Goal: Information Seeking & Learning: Check status

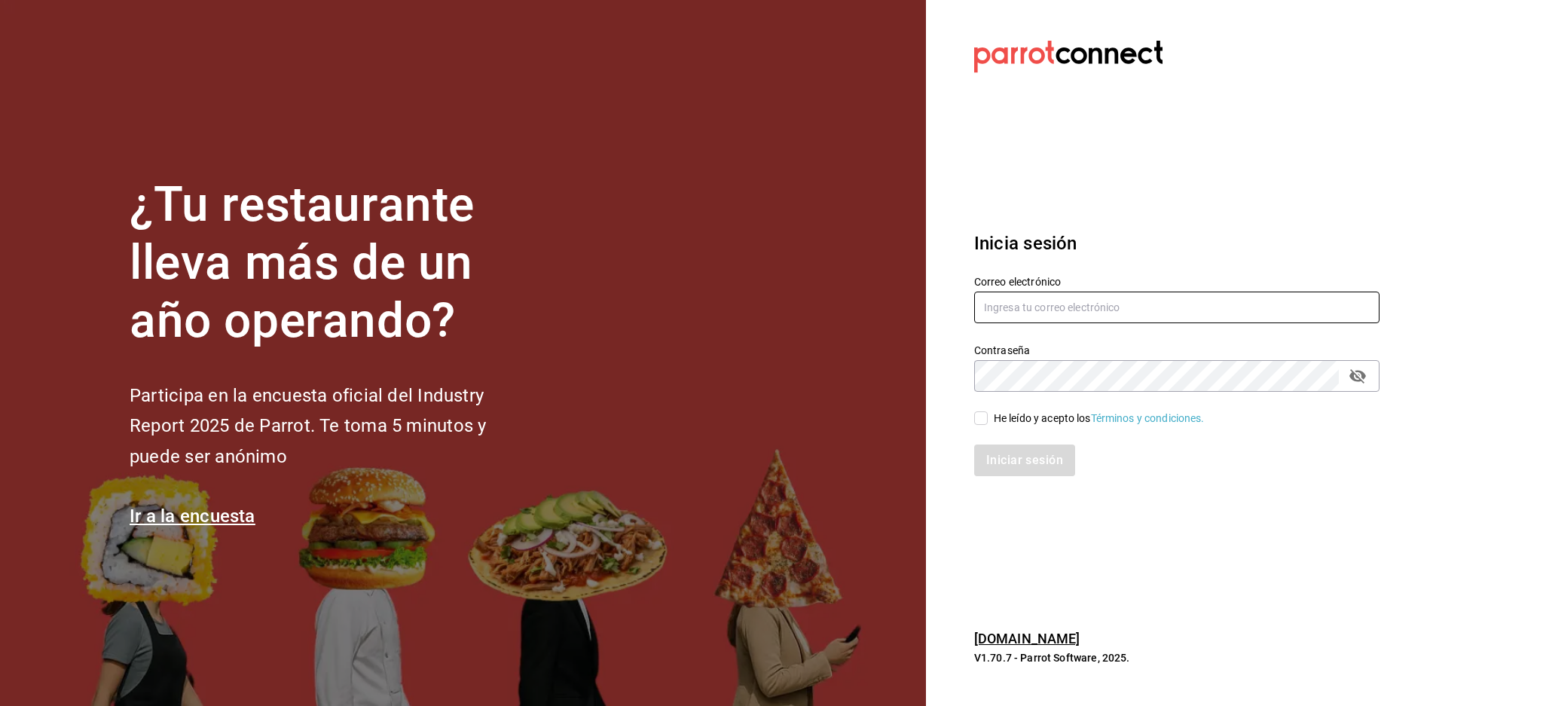
click at [1170, 313] on input "text" at bounding box center [1176, 308] width 405 height 32
paste input "[EMAIL_ADDRESS][DOMAIN_NAME]"
type input "[EMAIL_ADDRESS][DOMAIN_NAME]"
click at [1041, 356] on div "Contraseña Contraseña" at bounding box center [1176, 368] width 405 height 48
click at [1006, 416] on div "He leído y acepto los Términos y condiciones." at bounding box center [1099, 419] width 211 height 16
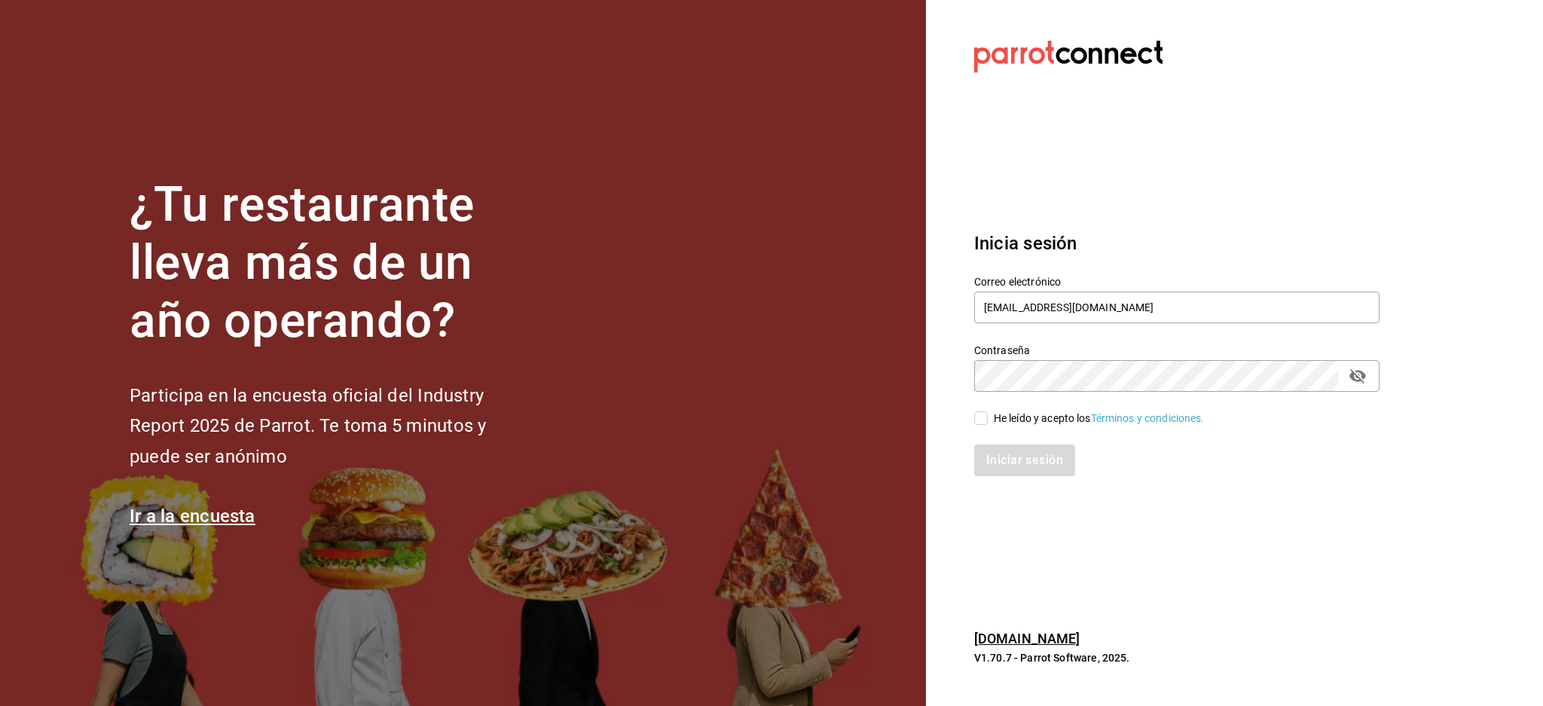
click at [988, 416] on input "He leído y acepto los Términos y condiciones." at bounding box center [981, 418] width 14 height 14
checkbox input "true"
click at [1008, 448] on button "Iniciar sesión" at bounding box center [1025, 461] width 102 height 32
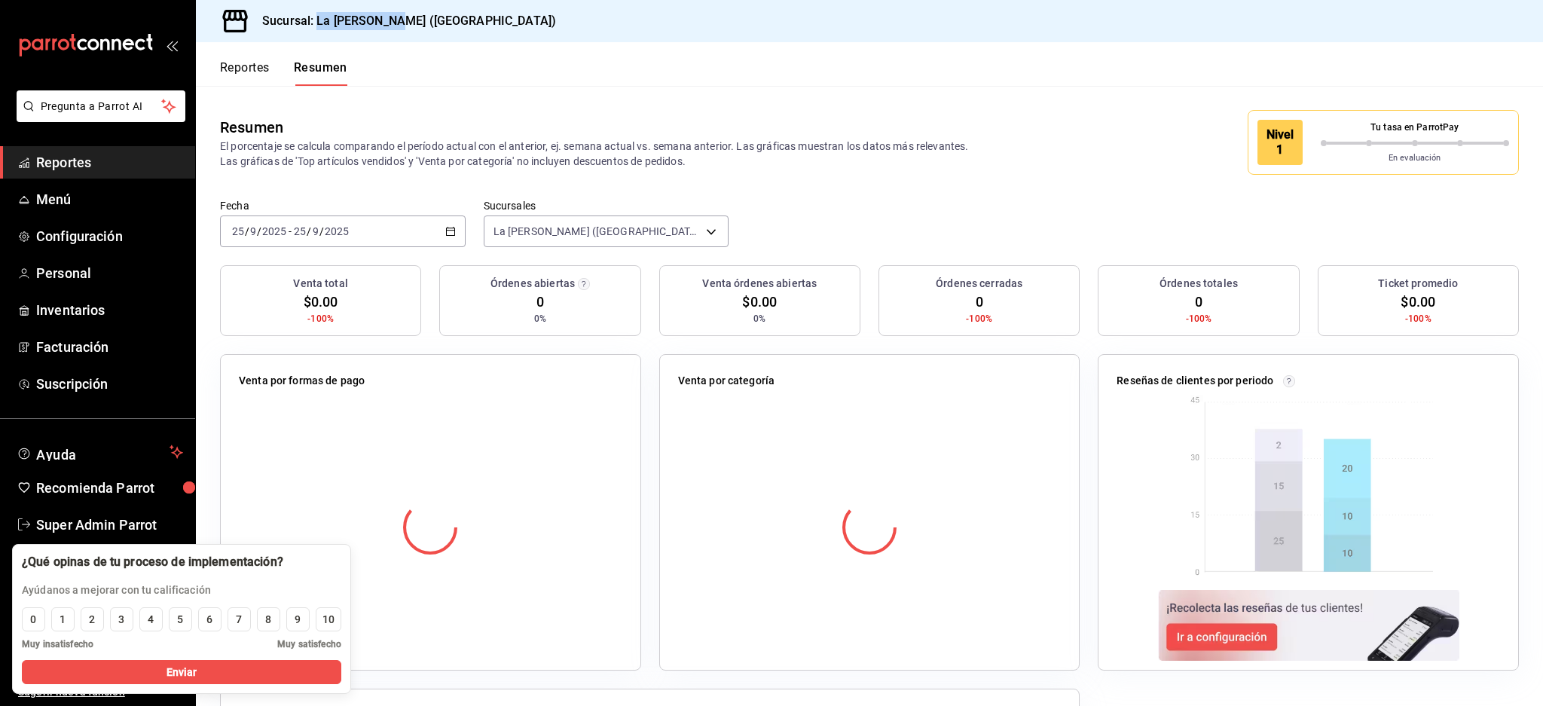
drag, startPoint x: 427, startPoint y: 29, endPoint x: 319, endPoint y: 27, distance: 108.5
click at [319, 27] on div "Sucursal: La [PERSON_NAME] ([GEOGRAPHIC_DATA])" at bounding box center [869, 21] width 1347 height 42
copy h3 "La Reyna (NL)"
click at [257, 81] on button "Reportes" at bounding box center [245, 73] width 50 height 26
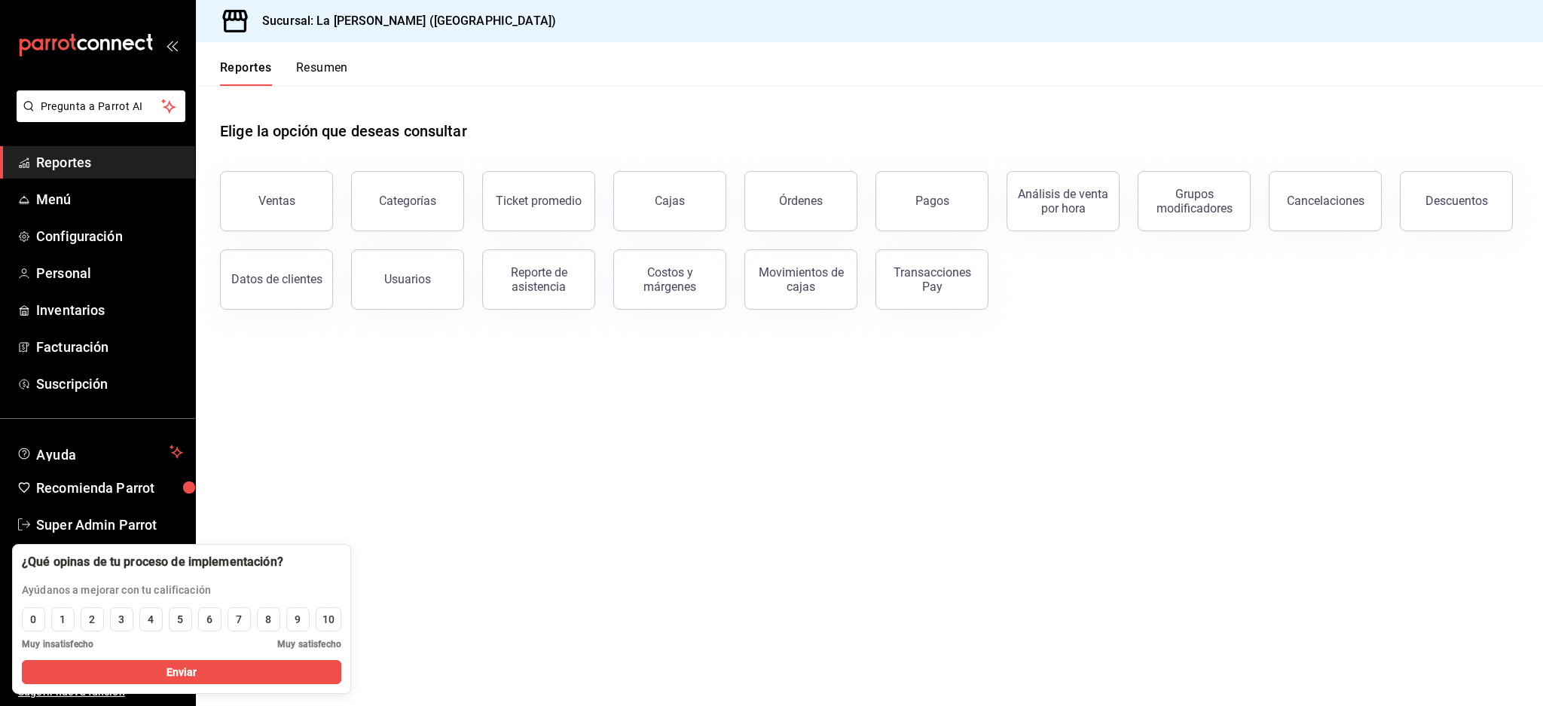
click at [320, 68] on button "Resumen" at bounding box center [322, 73] width 52 height 26
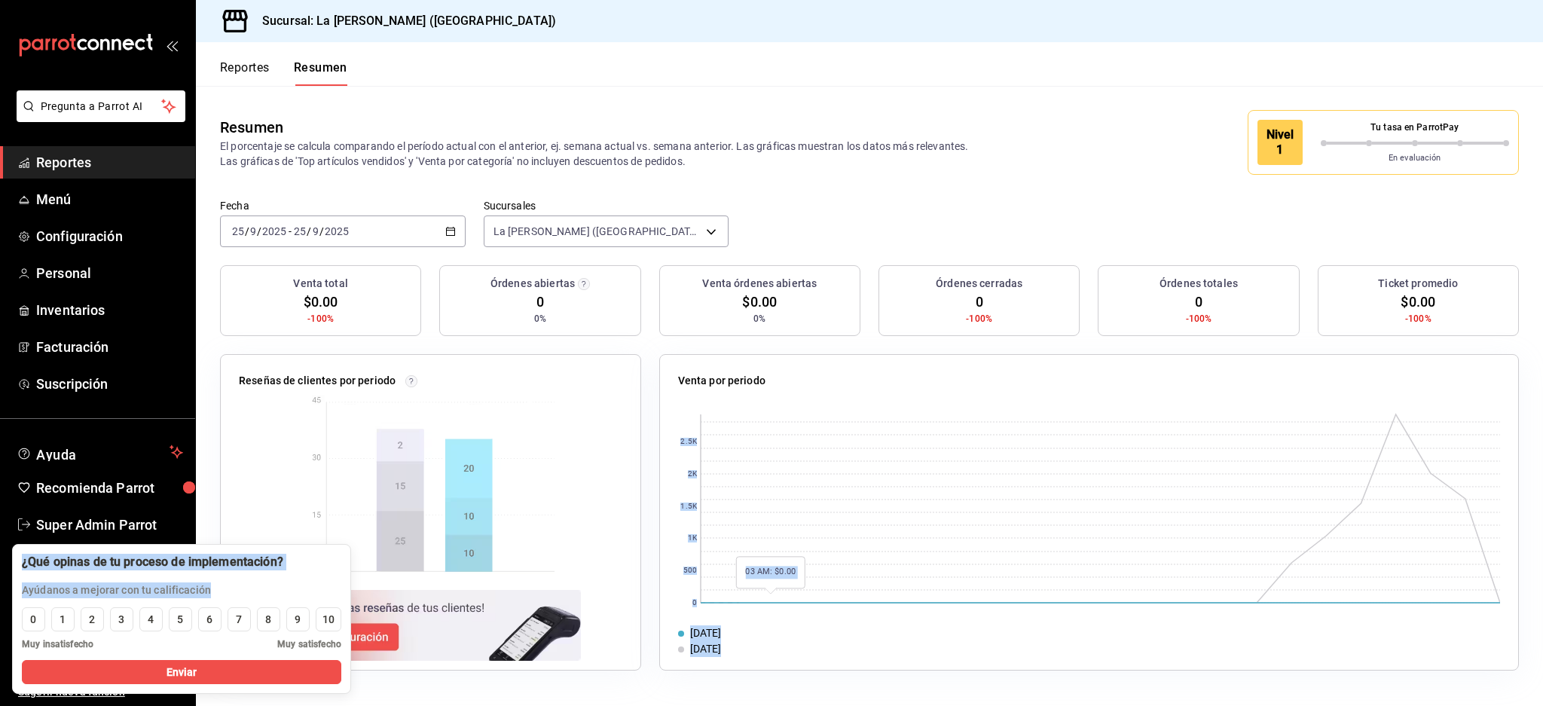
drag, startPoint x: 232, startPoint y: 584, endPoint x: 770, endPoint y: 417, distance: 563.3
click at [835, 535] on body "Pregunta a Parrot AI Reportes Menú Configuración Personal Inventarios Facturaci…" at bounding box center [771, 353] width 1543 height 706
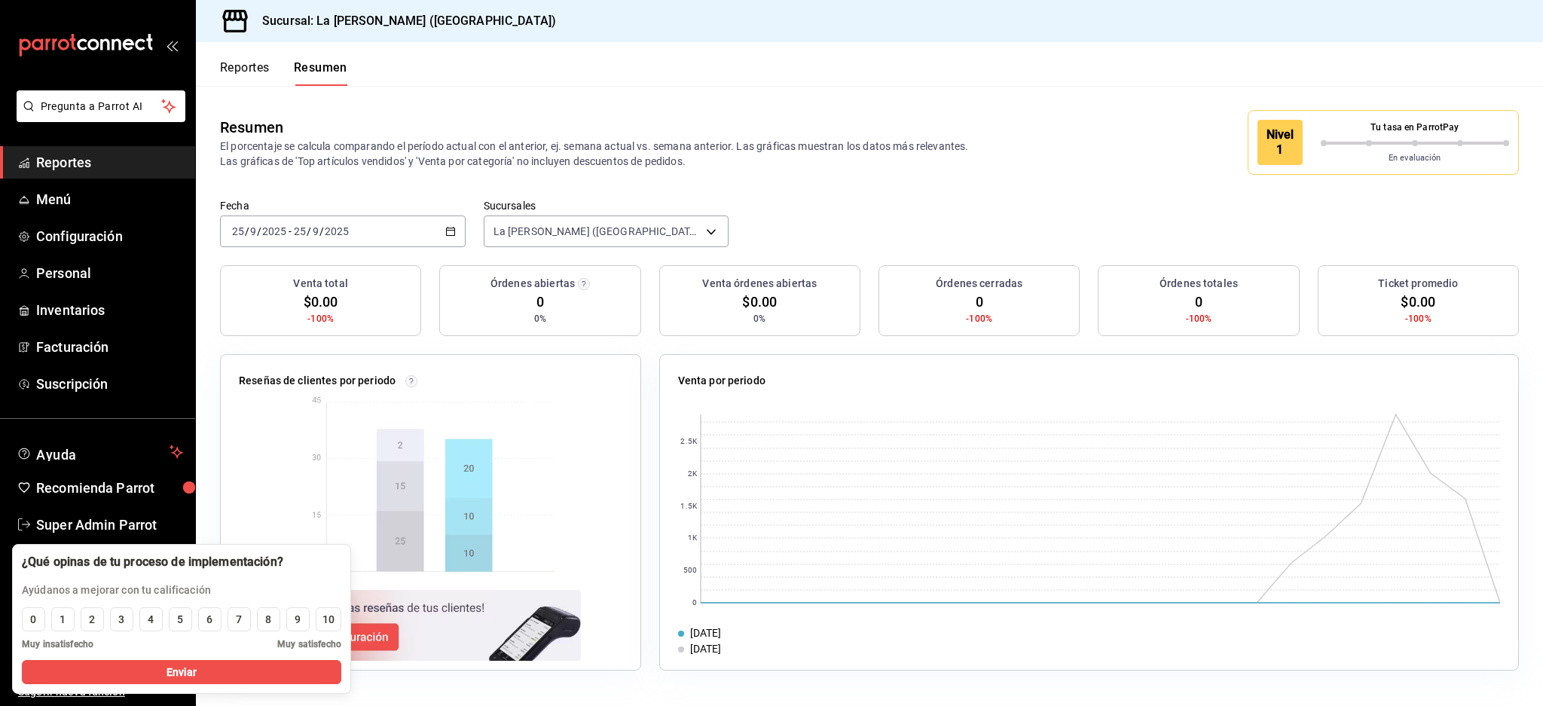
click at [760, 164] on p "El porcentaje se calcula comparando el período actual con el anterior, ej. sema…" at bounding box center [599, 154] width 758 height 30
click at [87, 191] on span "Menú" at bounding box center [109, 199] width 147 height 20
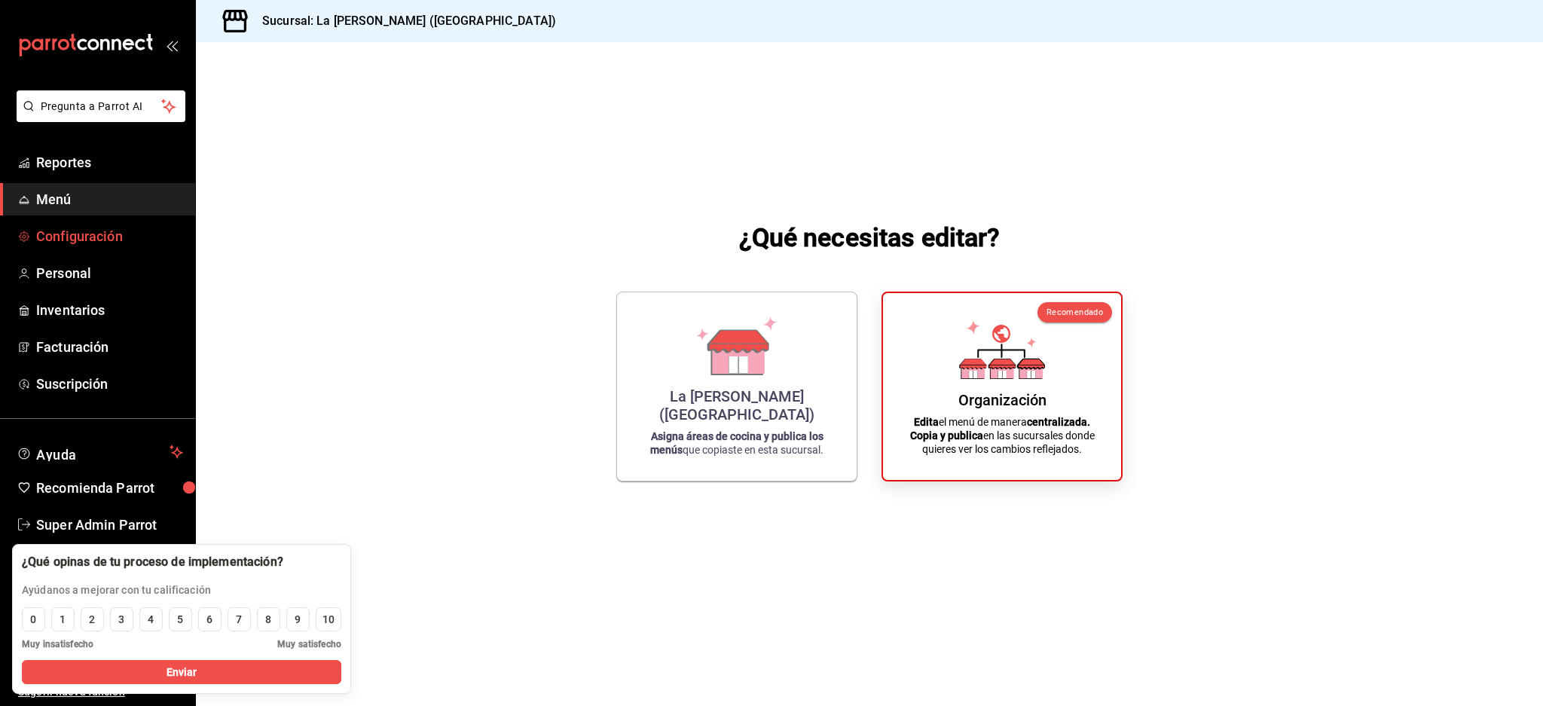
click at [100, 246] on link "Configuración" at bounding box center [97, 236] width 195 height 32
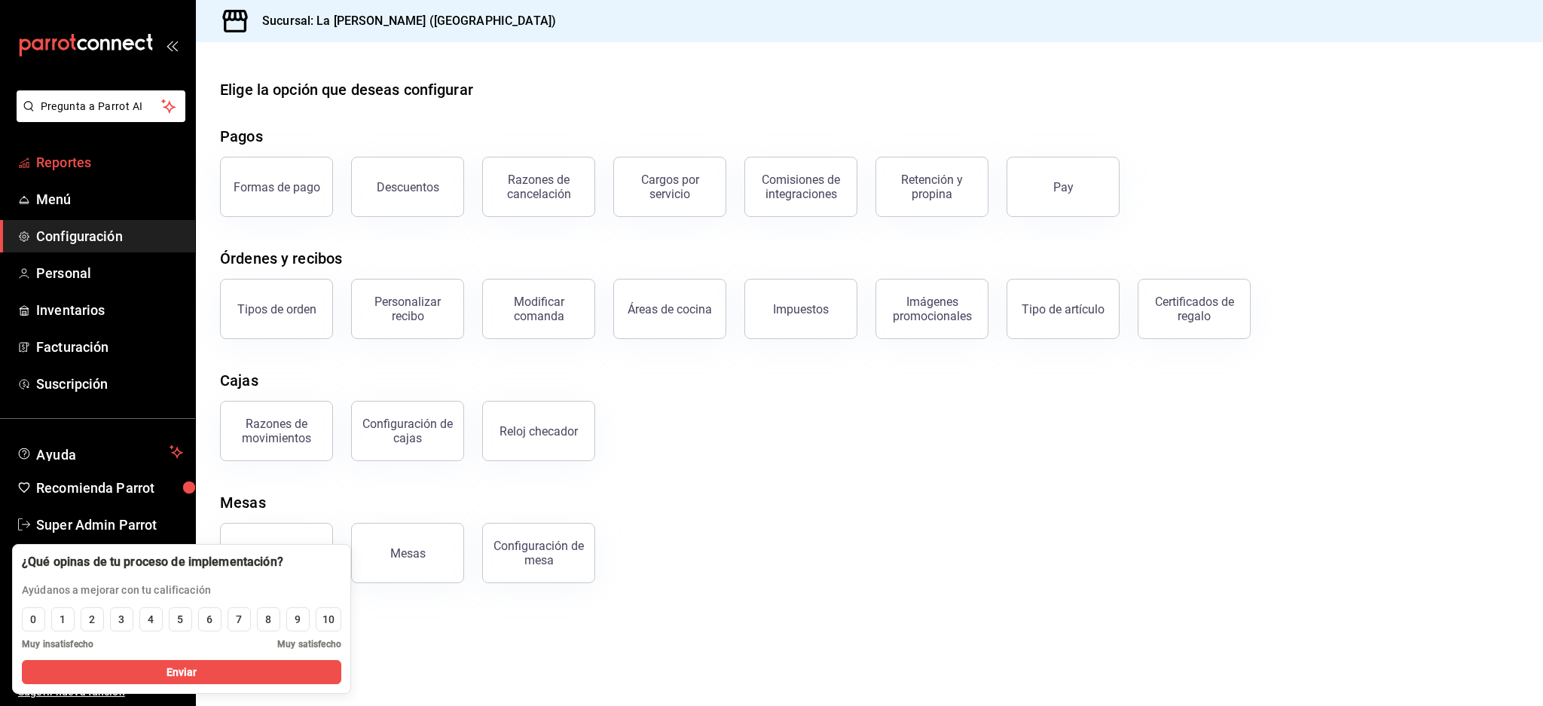
click at [65, 157] on span "Reportes" at bounding box center [109, 162] width 147 height 20
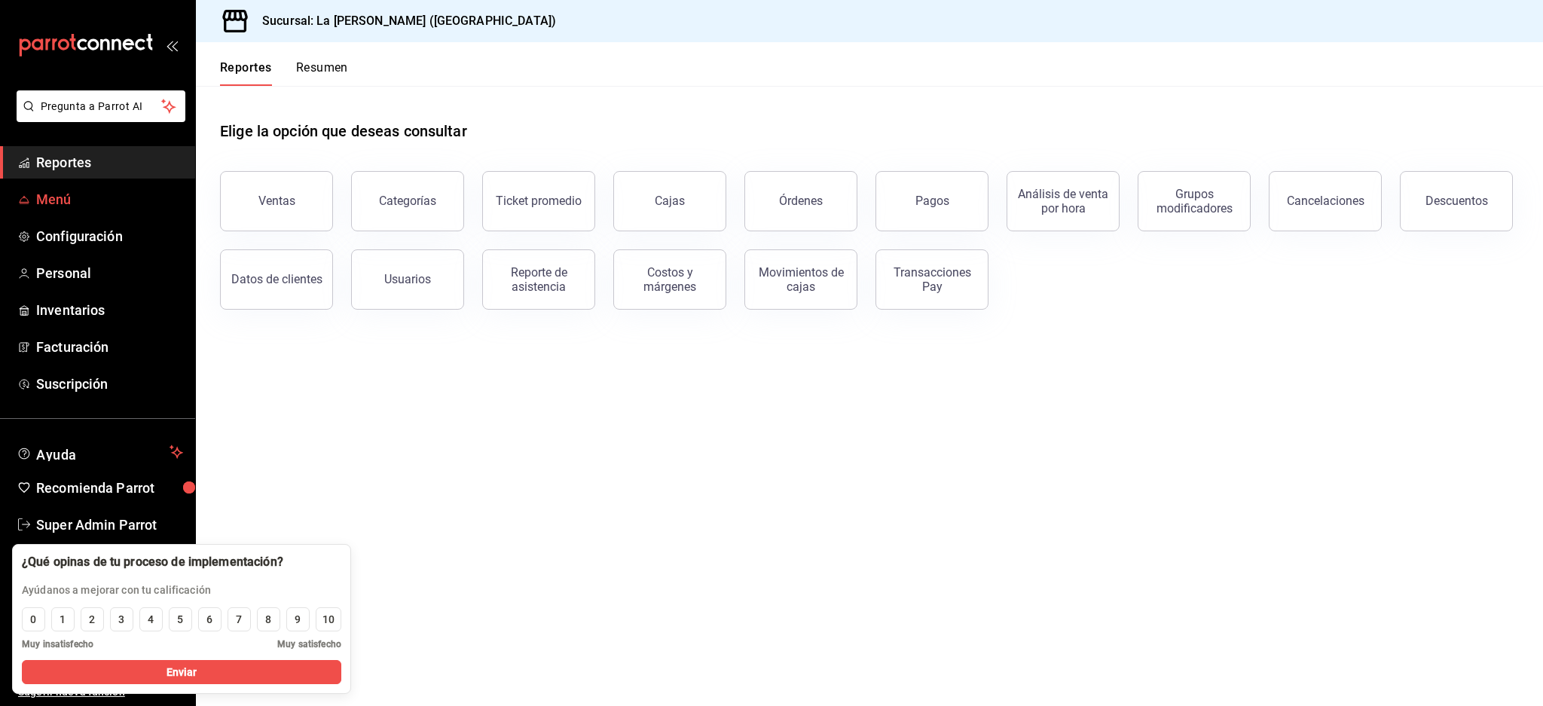
click at [54, 200] on span "Menú" at bounding box center [109, 199] width 147 height 20
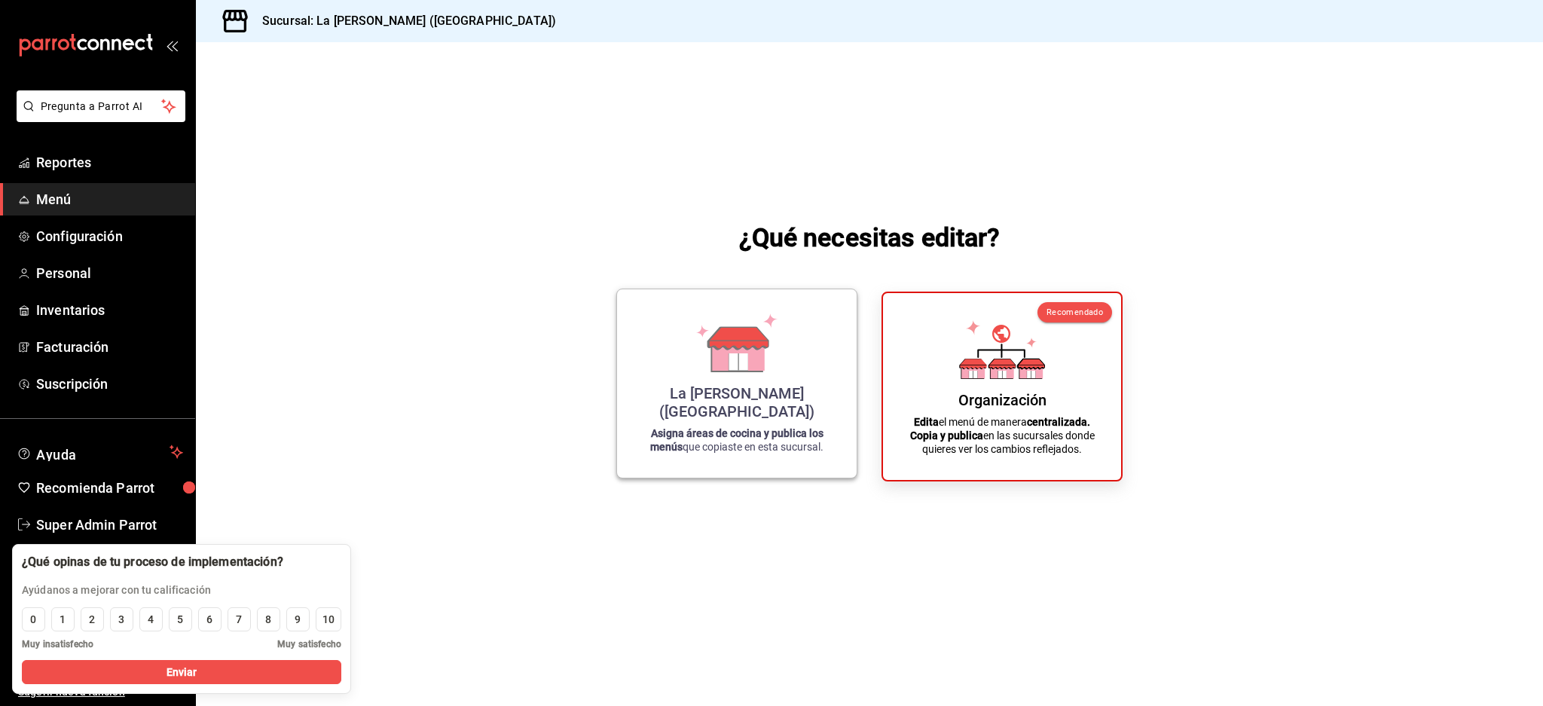
click at [742, 408] on div "La Reyna (NL)" at bounding box center [736, 402] width 203 height 36
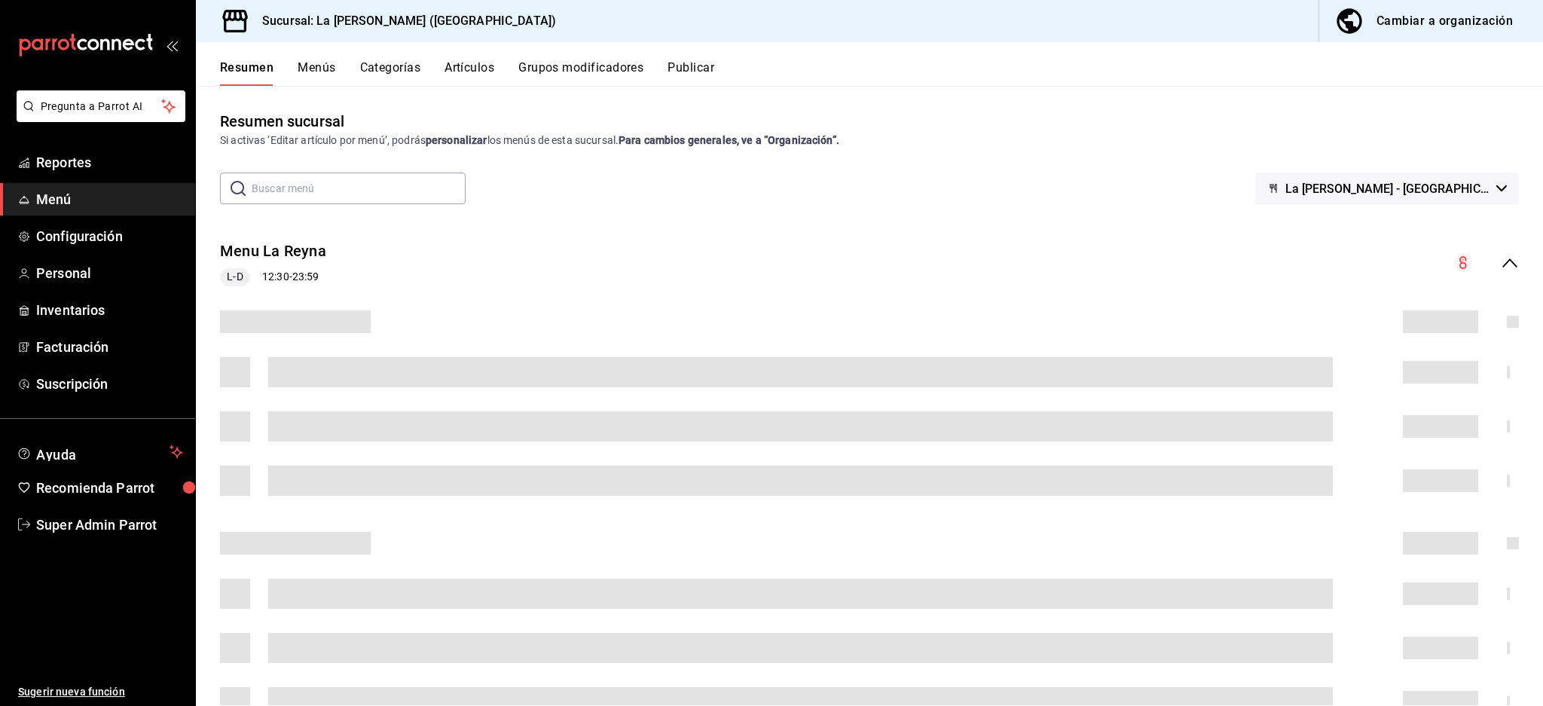
click at [1507, 185] on div "​ ​ La Reyna - NL" at bounding box center [869, 189] width 1347 height 32
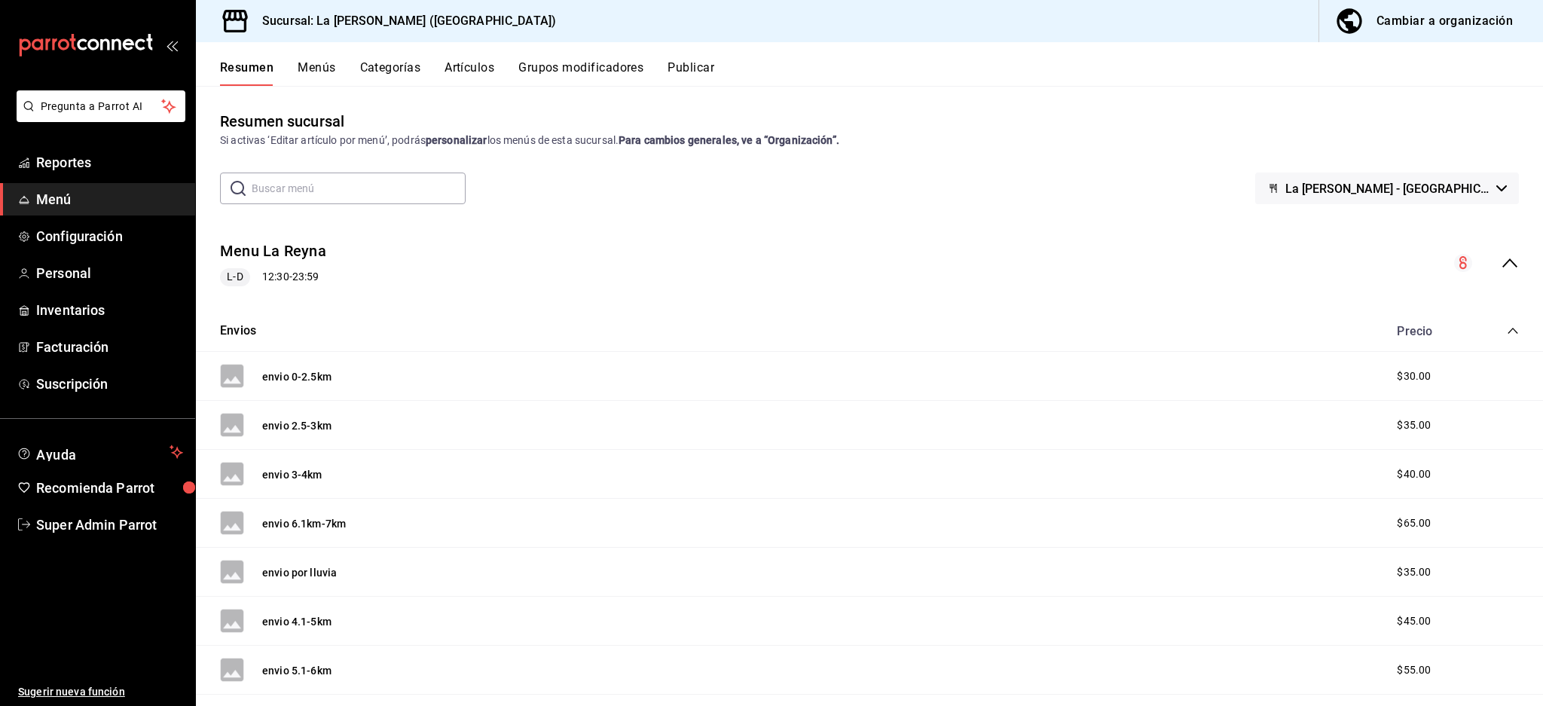
click at [1473, 191] on span "La Reyna - NL" at bounding box center [1388, 189] width 205 height 14
click at [1489, 185] on div at bounding box center [771, 353] width 1543 height 706
click at [1137, 84] on div "Resumen Menús Categorías Artículos Grupos modificadores Publicar" at bounding box center [881, 73] width 1323 height 26
click at [81, 162] on span "Reportes" at bounding box center [109, 162] width 147 height 20
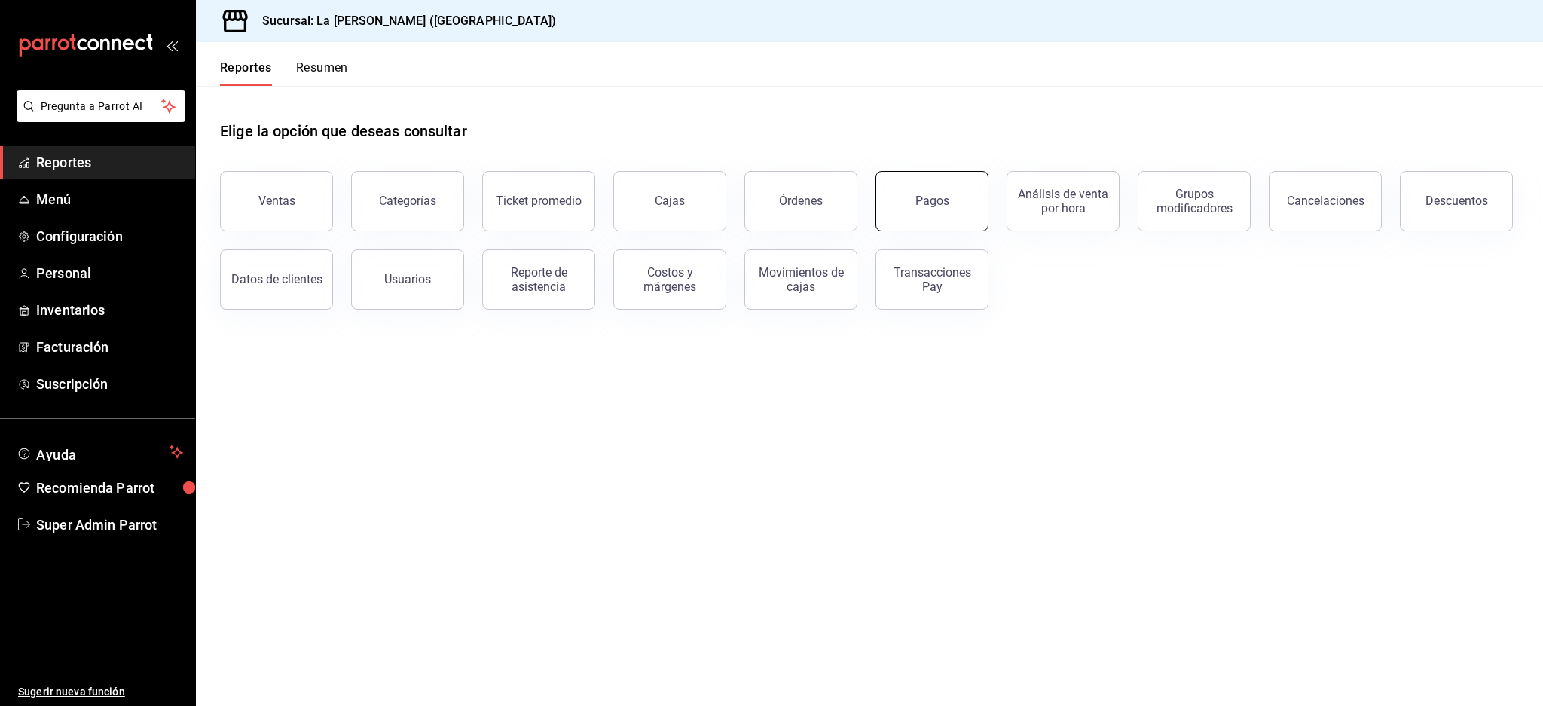
click at [901, 194] on button "Pagos" at bounding box center [932, 201] width 113 height 60
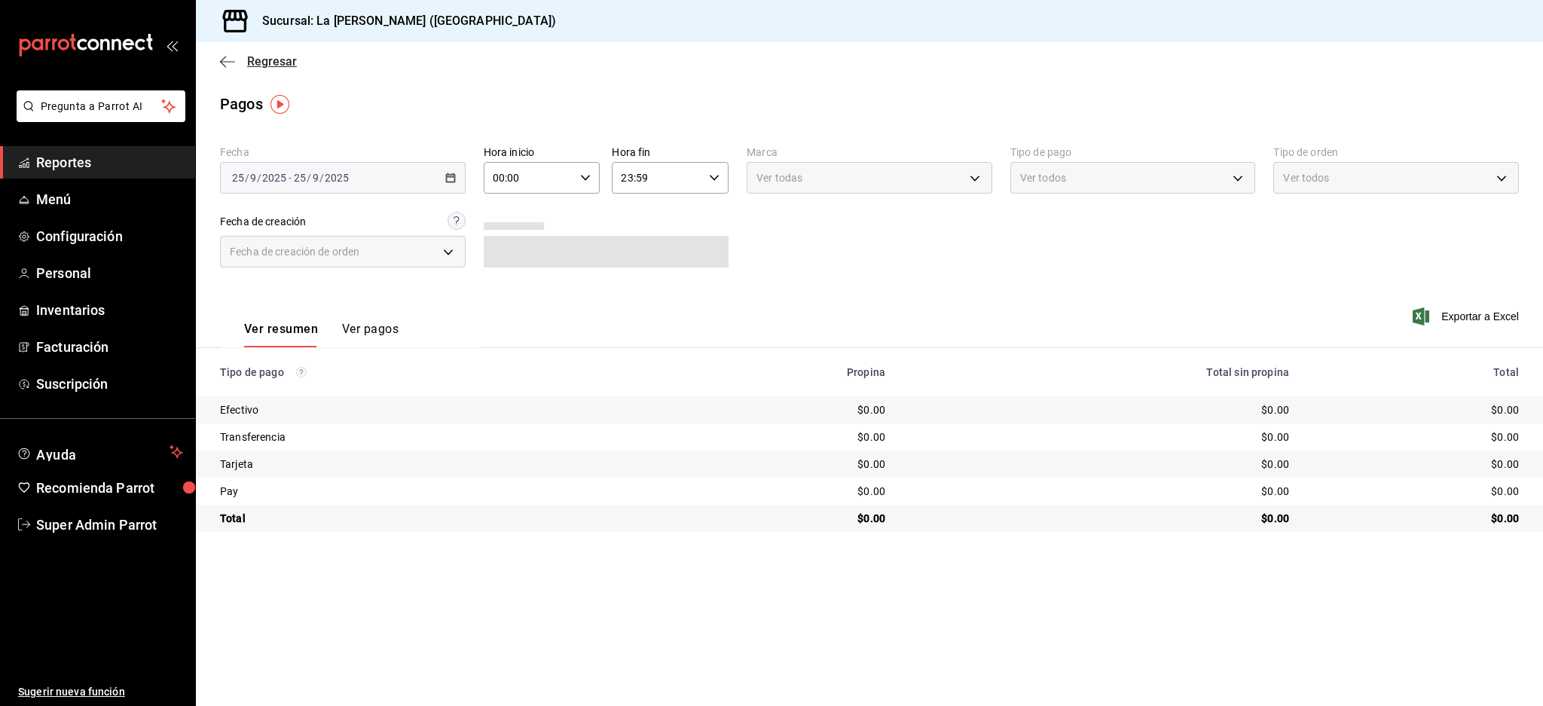
click at [229, 64] on icon "button" at bounding box center [227, 62] width 15 height 14
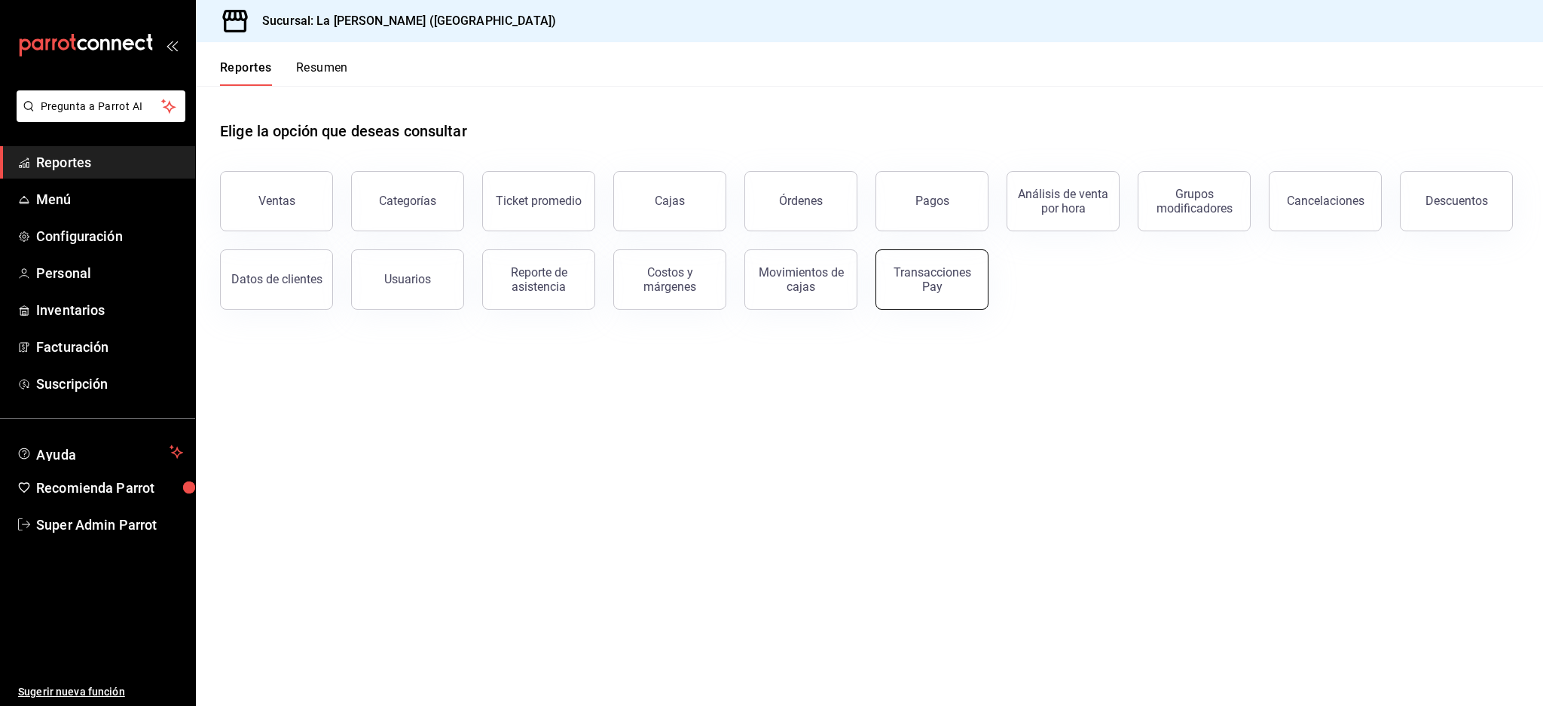
click at [966, 268] on div "Transacciones Pay" at bounding box center [931, 279] width 93 height 29
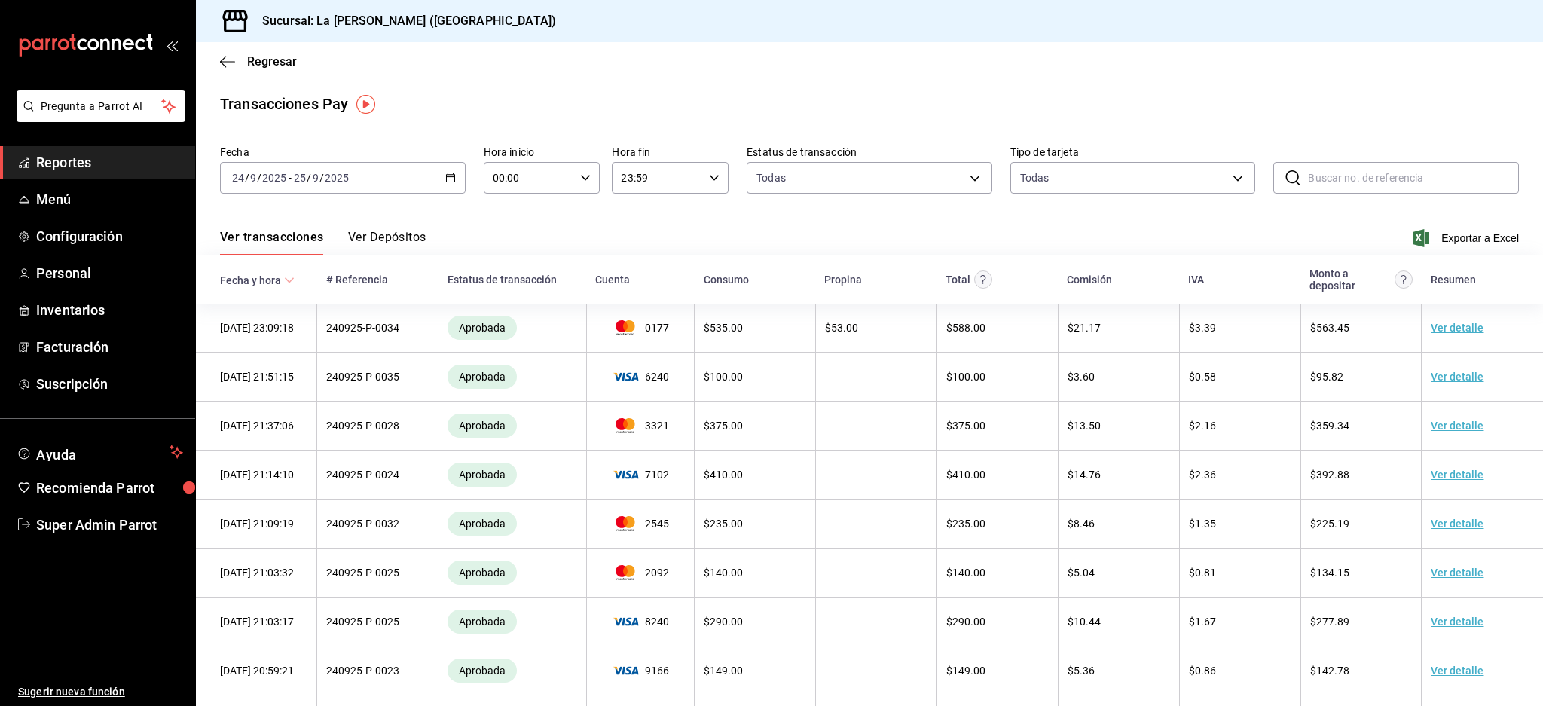
click at [405, 234] on button "Ver Depósitos" at bounding box center [387, 243] width 78 height 26
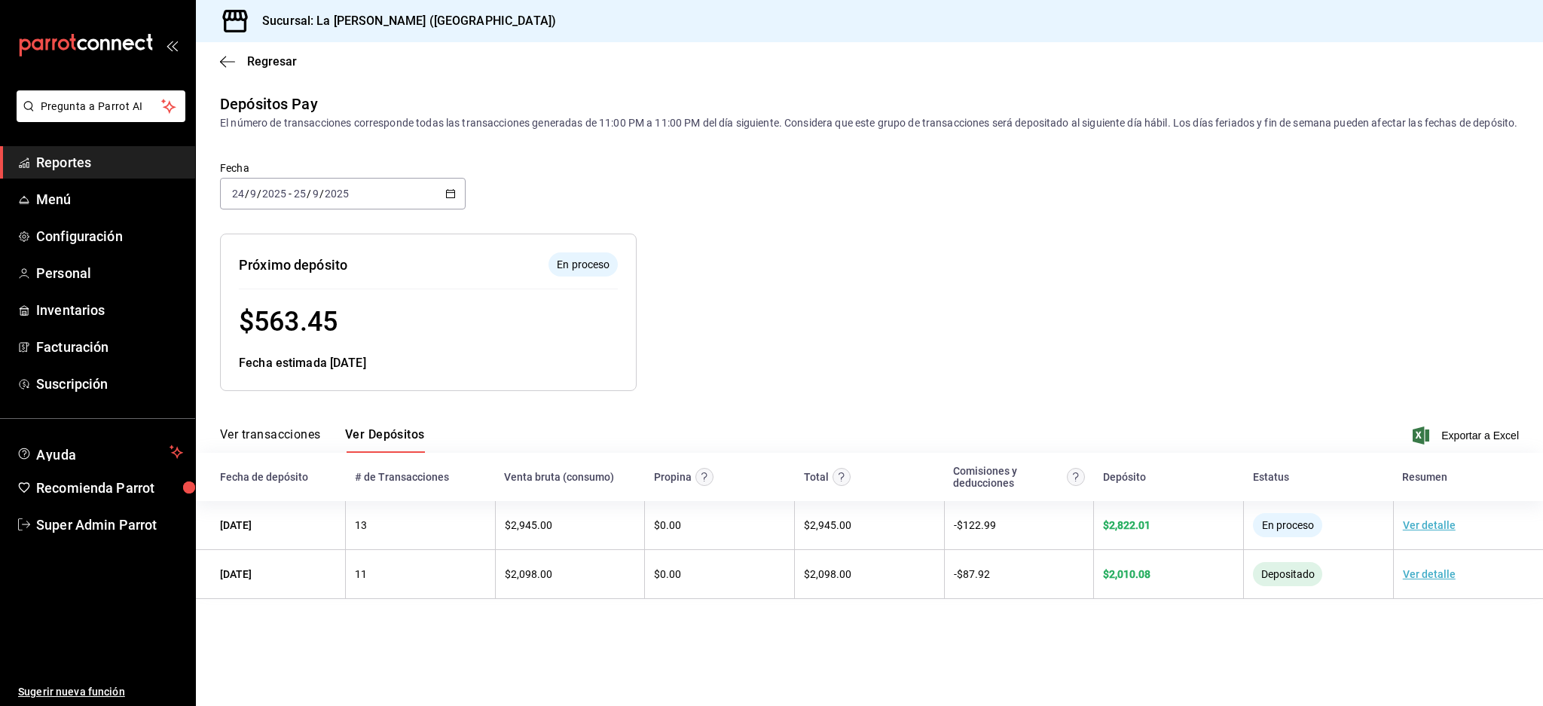
click at [400, 206] on div "2025-09-24 24 / 9 / 2025 - 2025-09-25 25 / 9 / 2025" at bounding box center [343, 194] width 246 height 32
click at [1130, 222] on div "Fecha 2025-09-24 24 / 9 / 2025 - 2025-09-25 25 / 9 / 2025 Hoy Ayer Semana actua…" at bounding box center [869, 194] width 1299 height 78
click at [381, 201] on div "2025-09-24 24 / 9 / 2025 - 2025-09-25 25 / 9 / 2025" at bounding box center [343, 194] width 246 height 32
click at [291, 315] on span "Semana actual" at bounding box center [291, 307] width 117 height 16
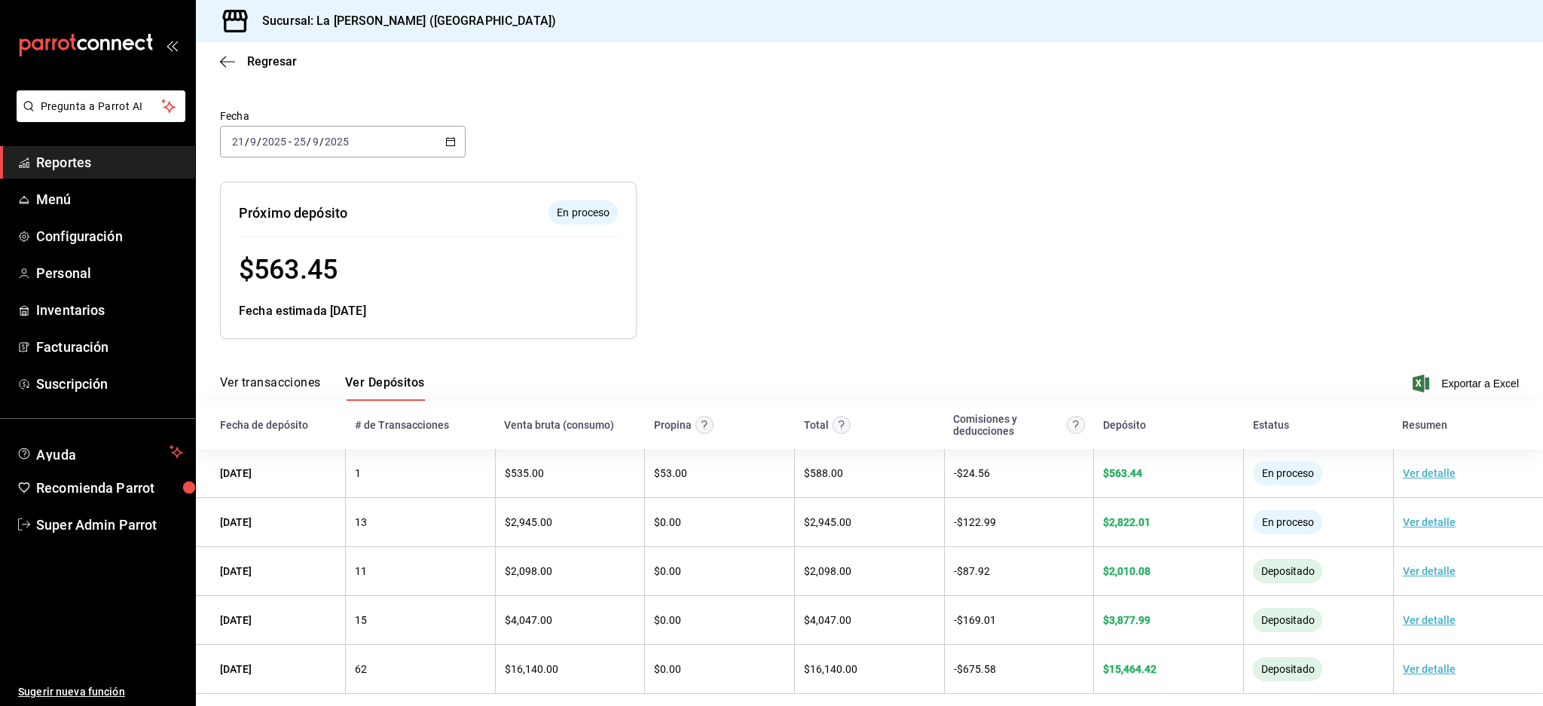
scroll to position [79, 0]
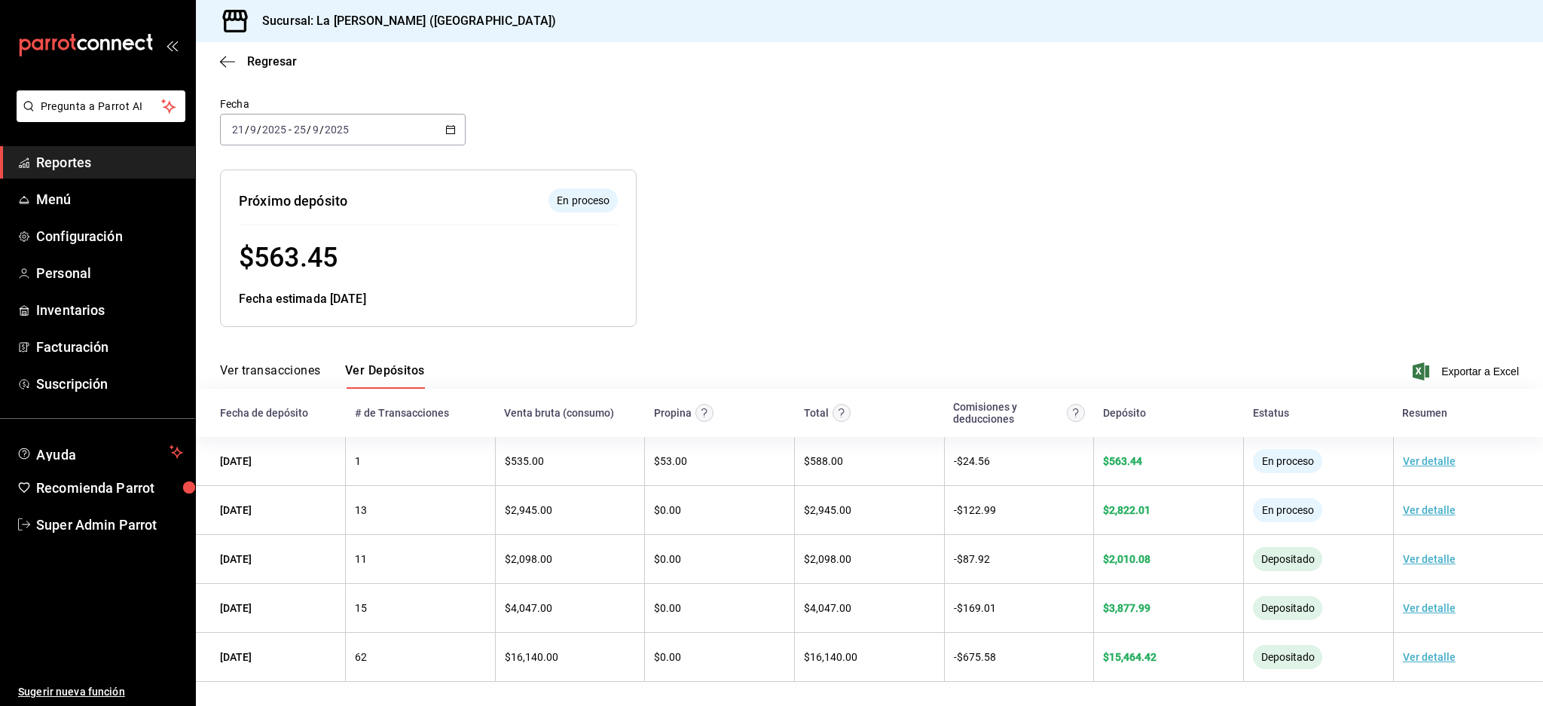
click at [347, 507] on td "13" at bounding box center [421, 510] width 150 height 49
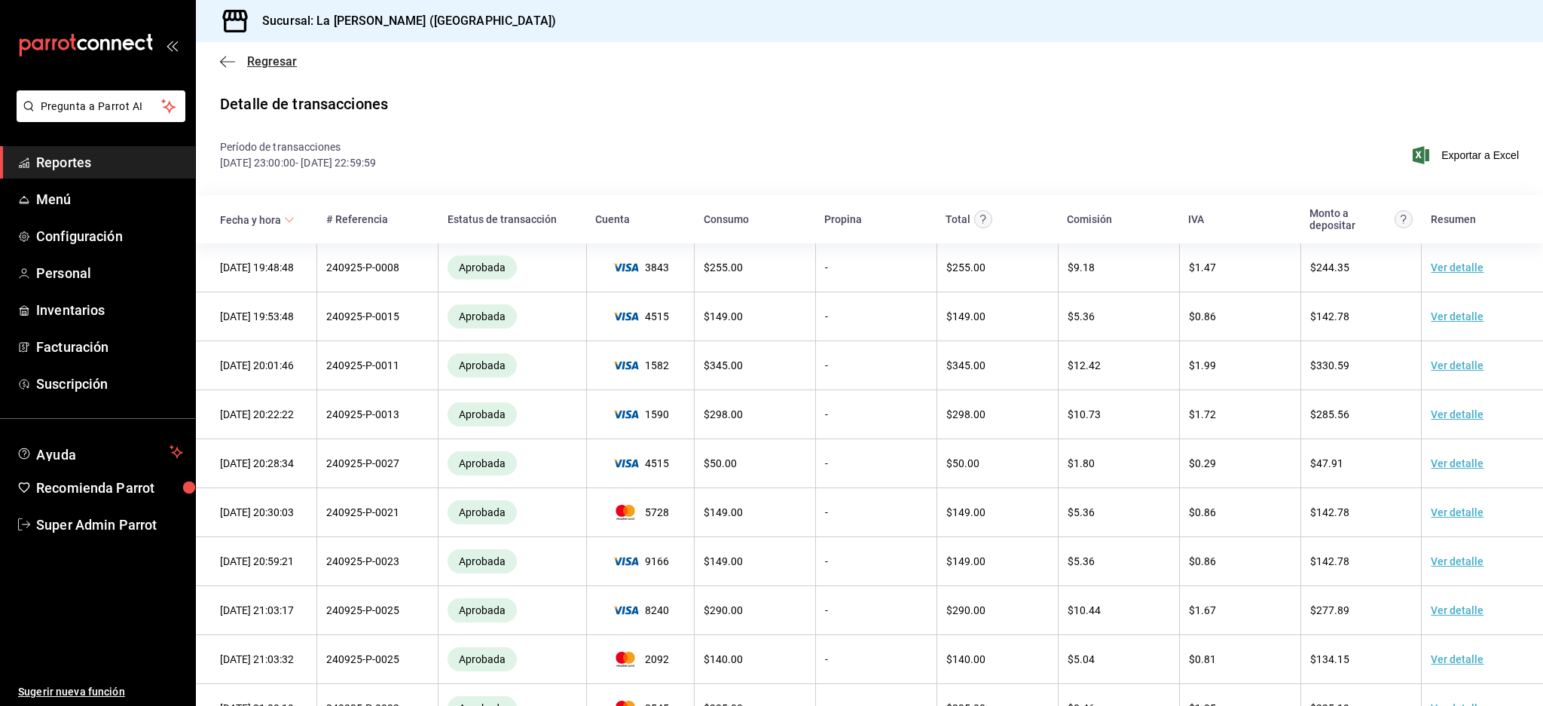
click at [220, 55] on icon "button" at bounding box center [227, 62] width 15 height 14
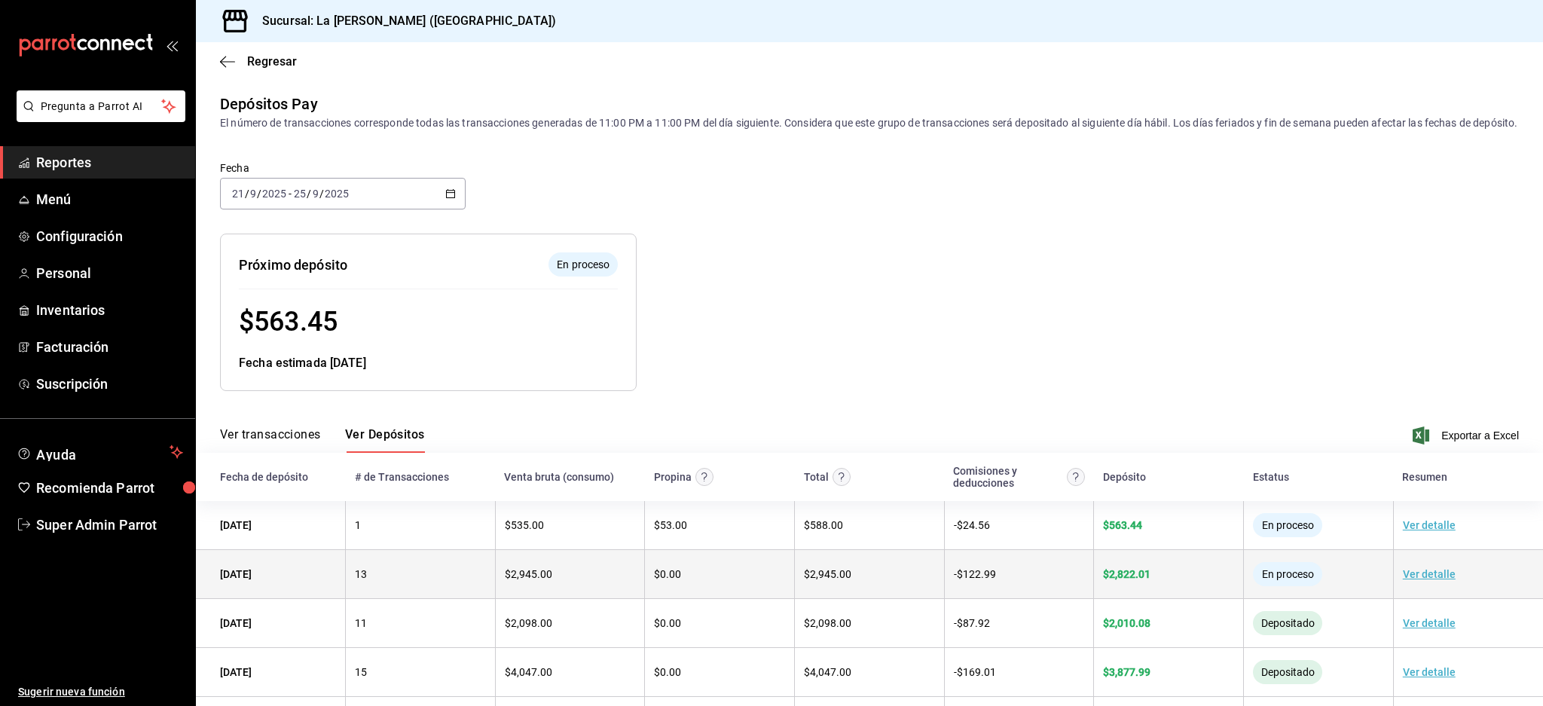
scroll to position [79, 0]
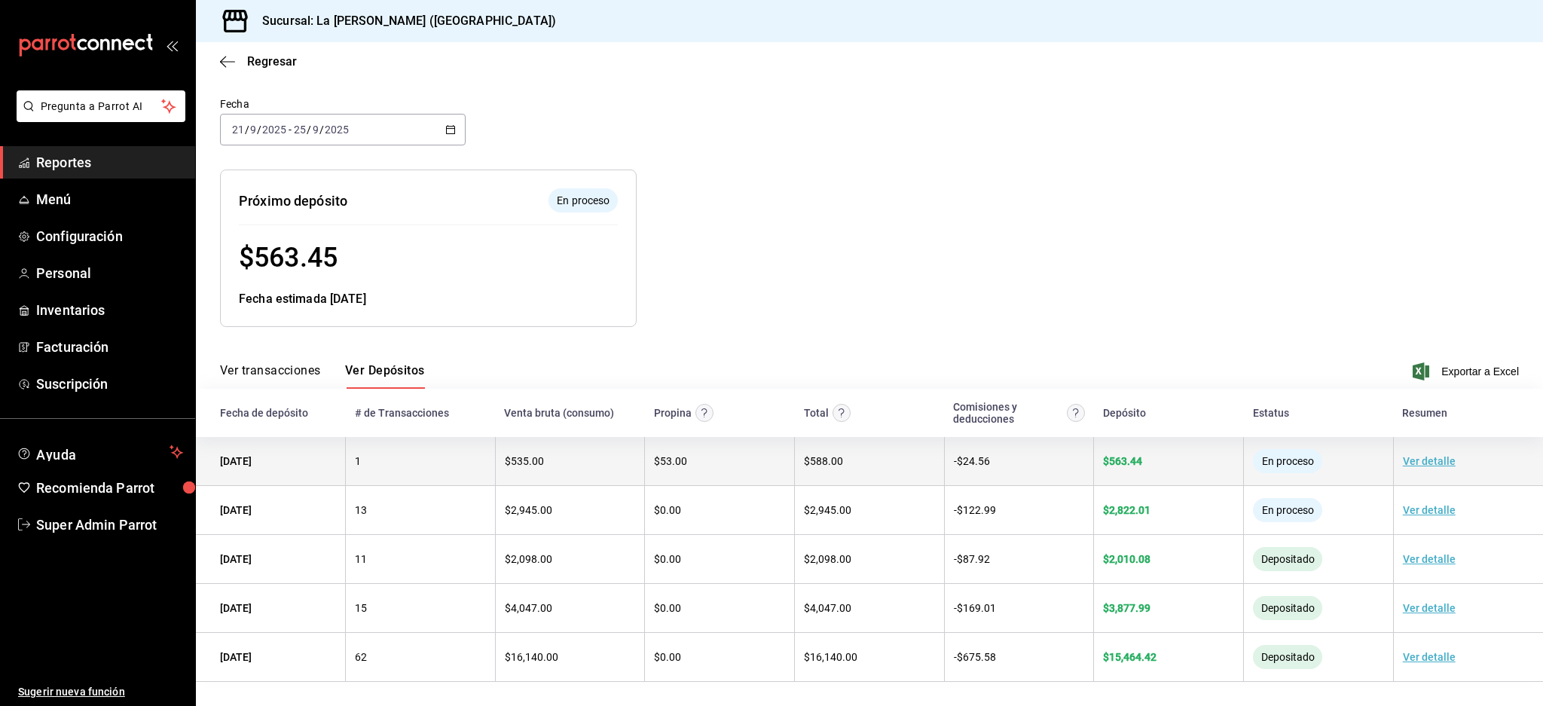
click at [399, 471] on td "1" at bounding box center [421, 461] width 150 height 49
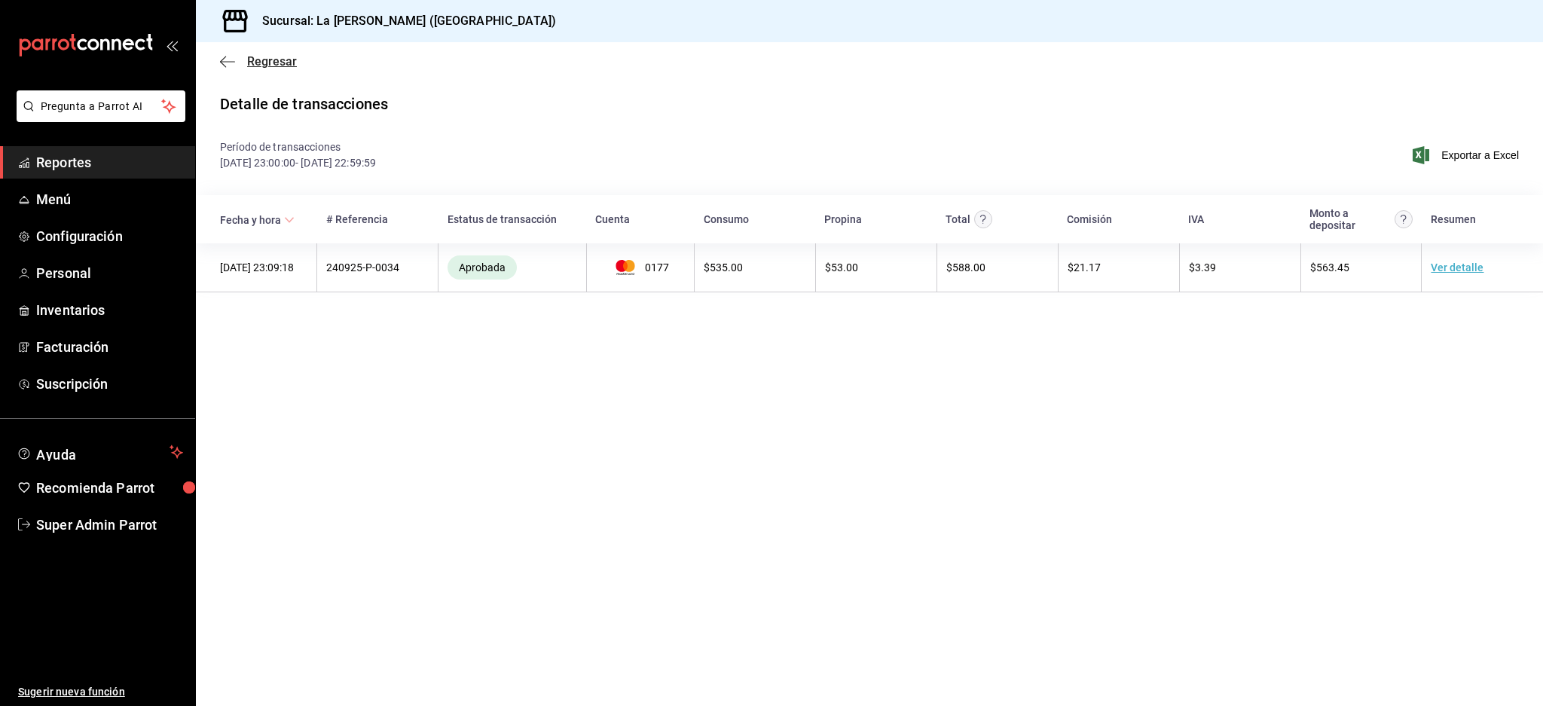
click at [230, 59] on icon "button" at bounding box center [227, 62] width 15 height 14
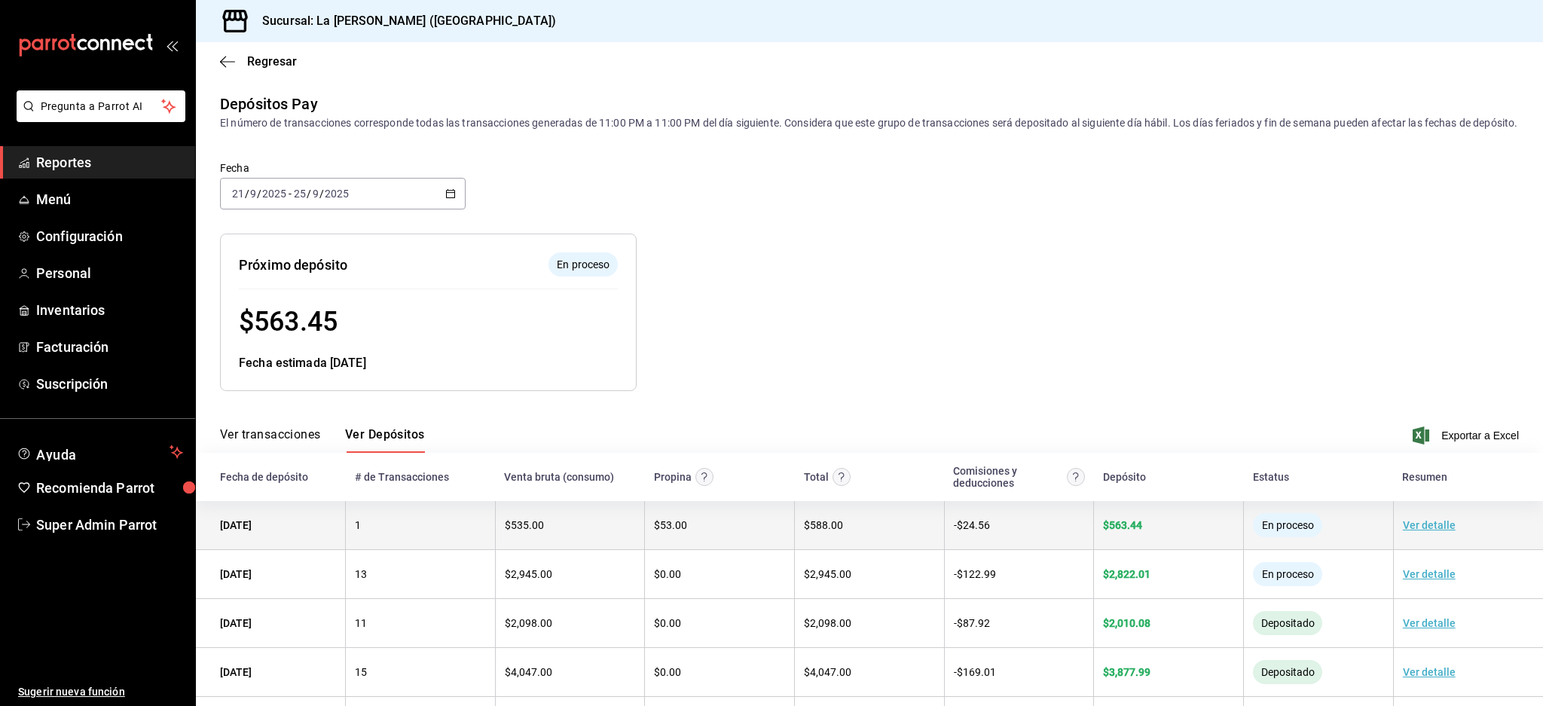
click at [571, 547] on td "$ 535.00" at bounding box center [570, 525] width 150 height 49
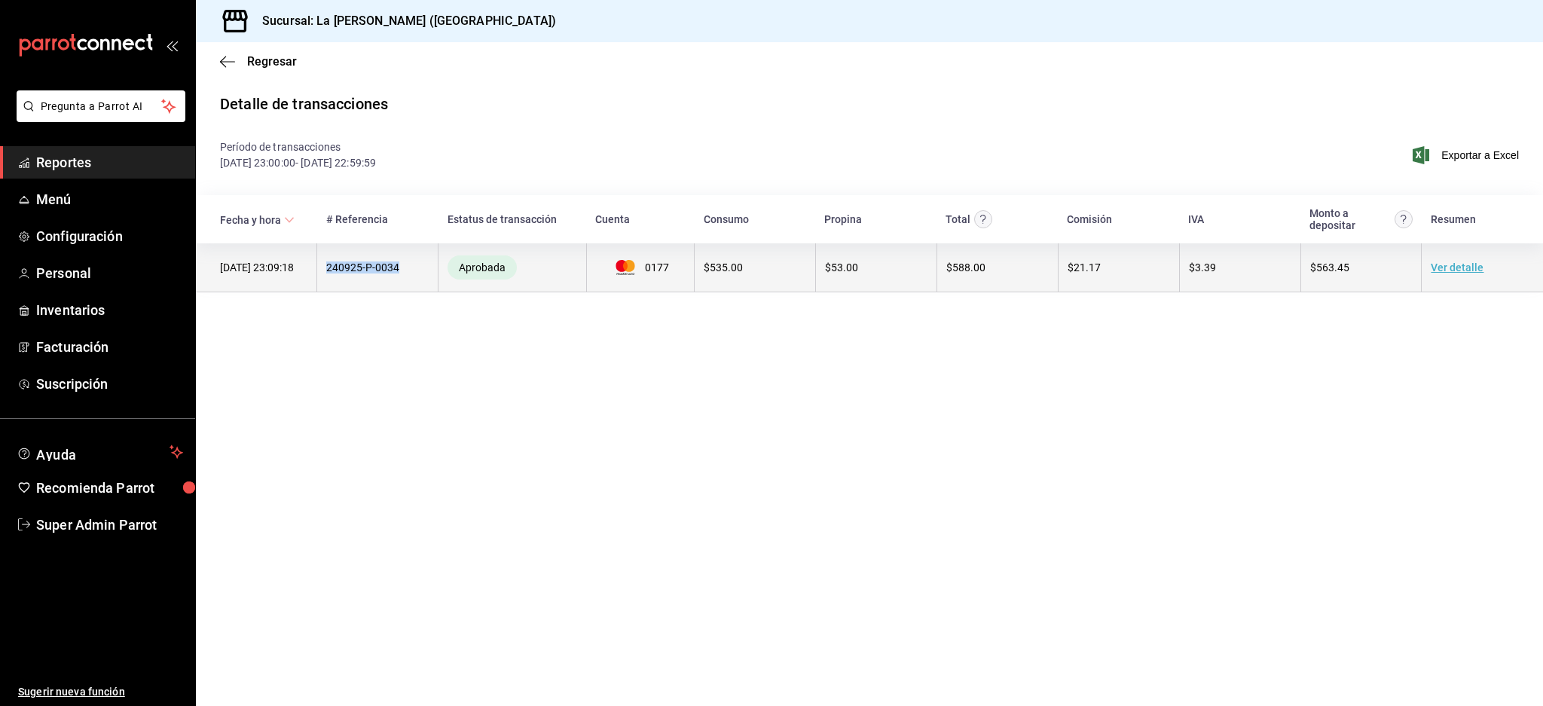
drag, startPoint x: 326, startPoint y: 271, endPoint x: 400, endPoint y: 286, distance: 76.1
click at [399, 286] on td "240925-P-0034" at bounding box center [377, 267] width 121 height 49
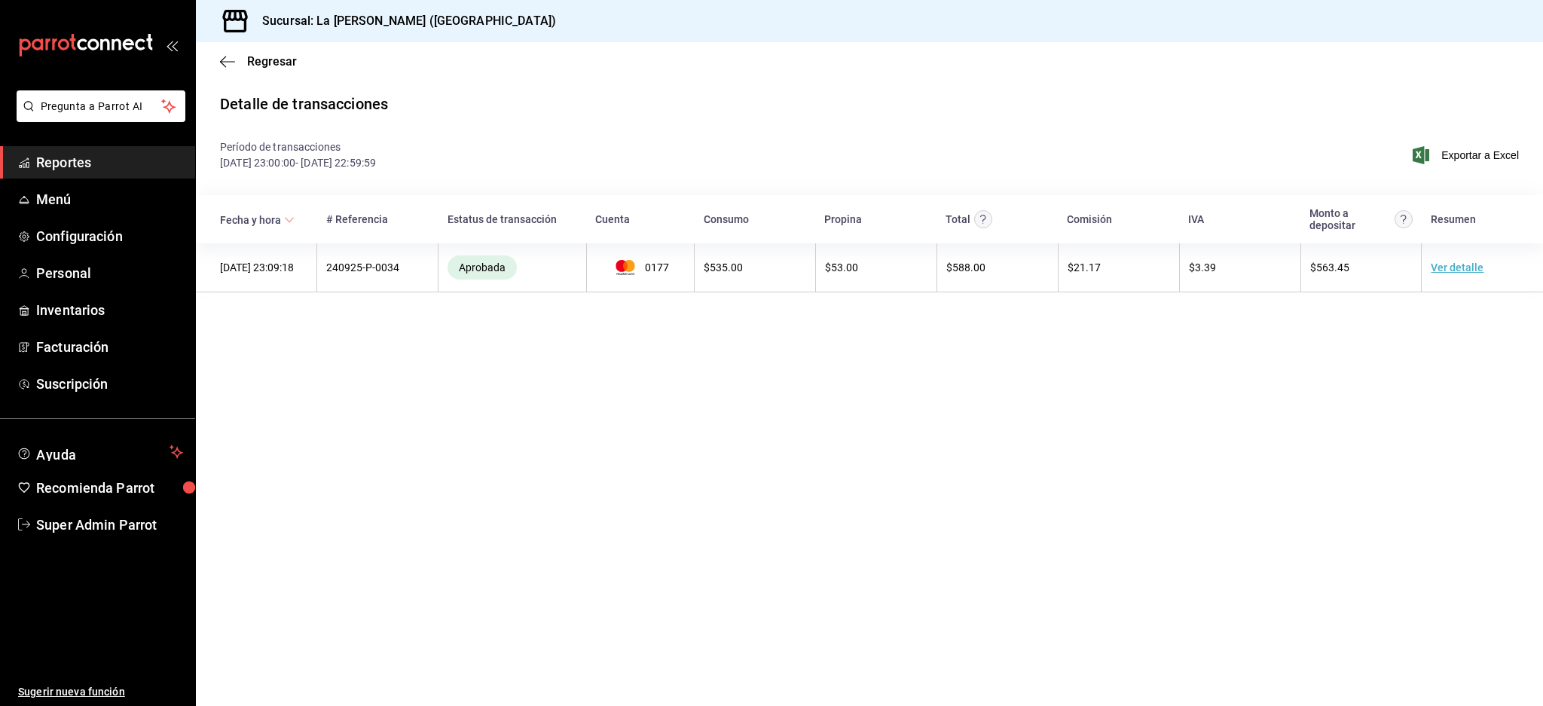
click at [400, 360] on main "Regresar Detalle de transacciones Período de transacciones 24/09/25 23:00:00 - …" at bounding box center [869, 374] width 1347 height 664
click at [228, 59] on icon "button" at bounding box center [227, 62] width 15 height 14
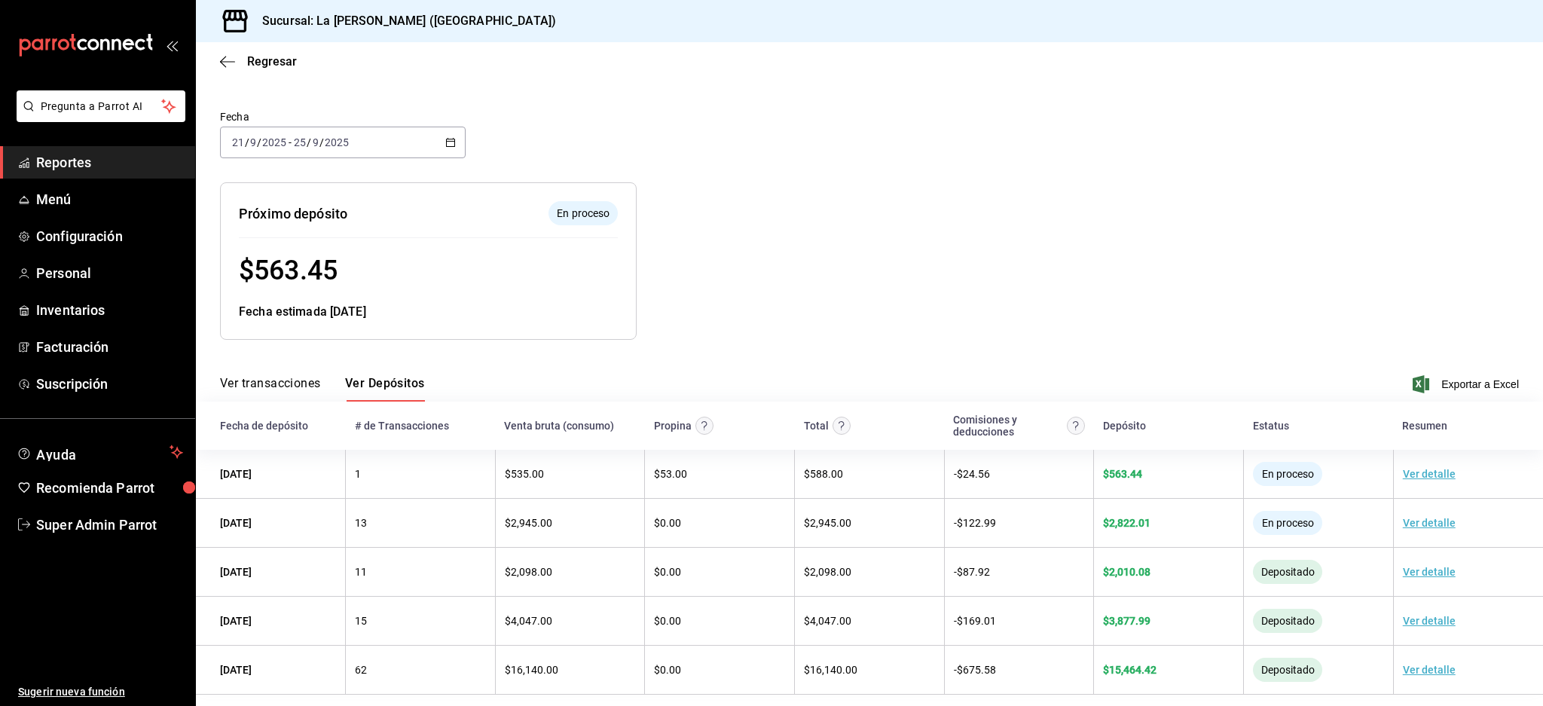
scroll to position [79, 0]
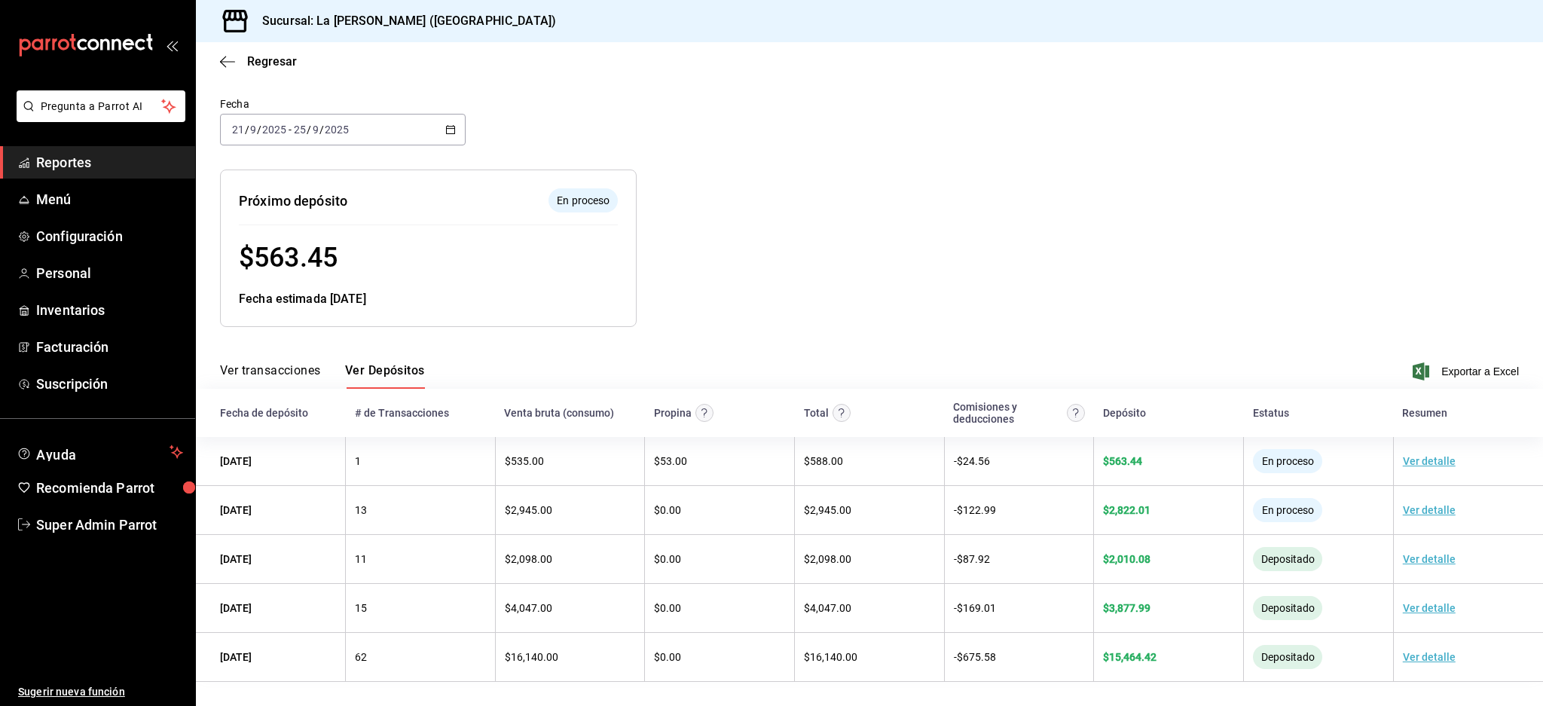
click at [275, 374] on button "Ver transacciones" at bounding box center [270, 376] width 101 height 26
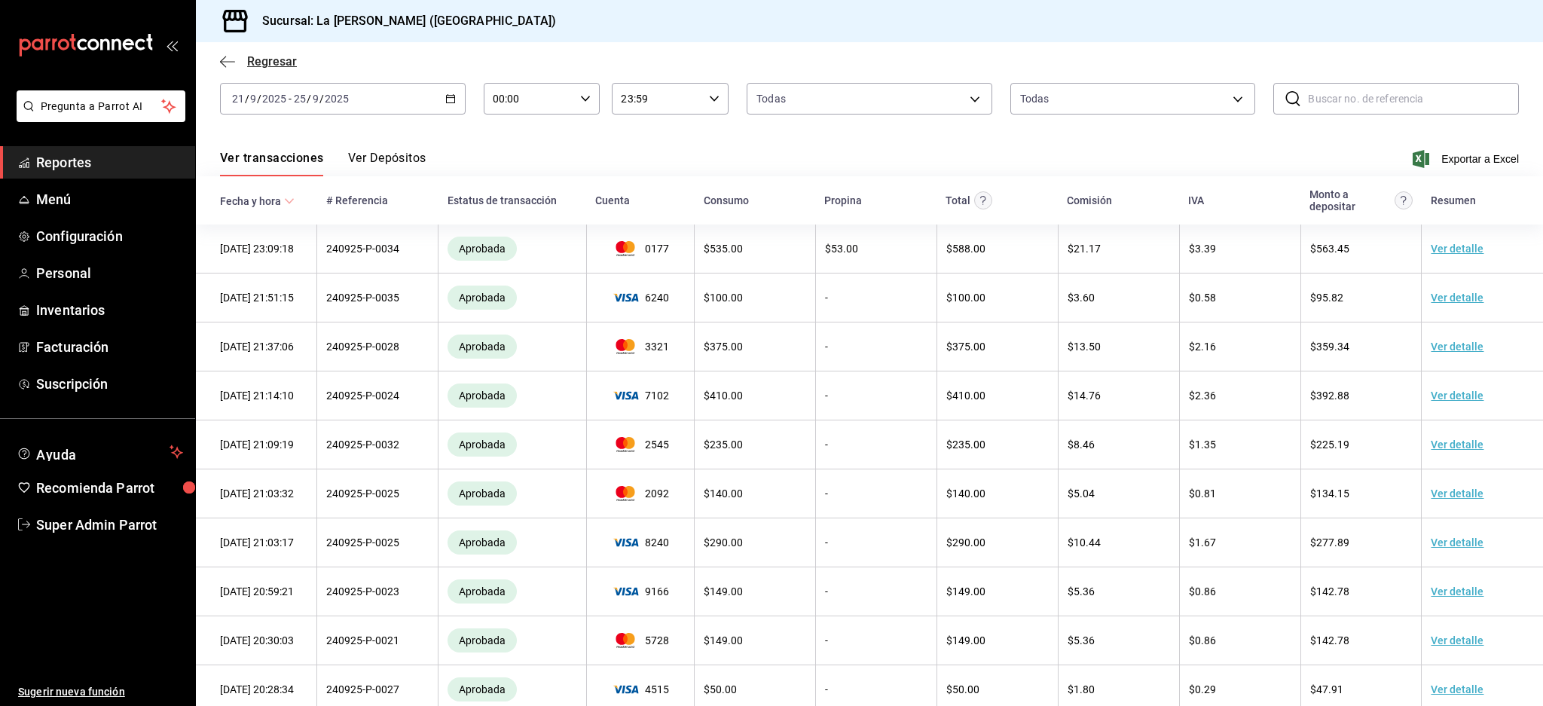
click at [223, 67] on icon "button" at bounding box center [227, 62] width 15 height 14
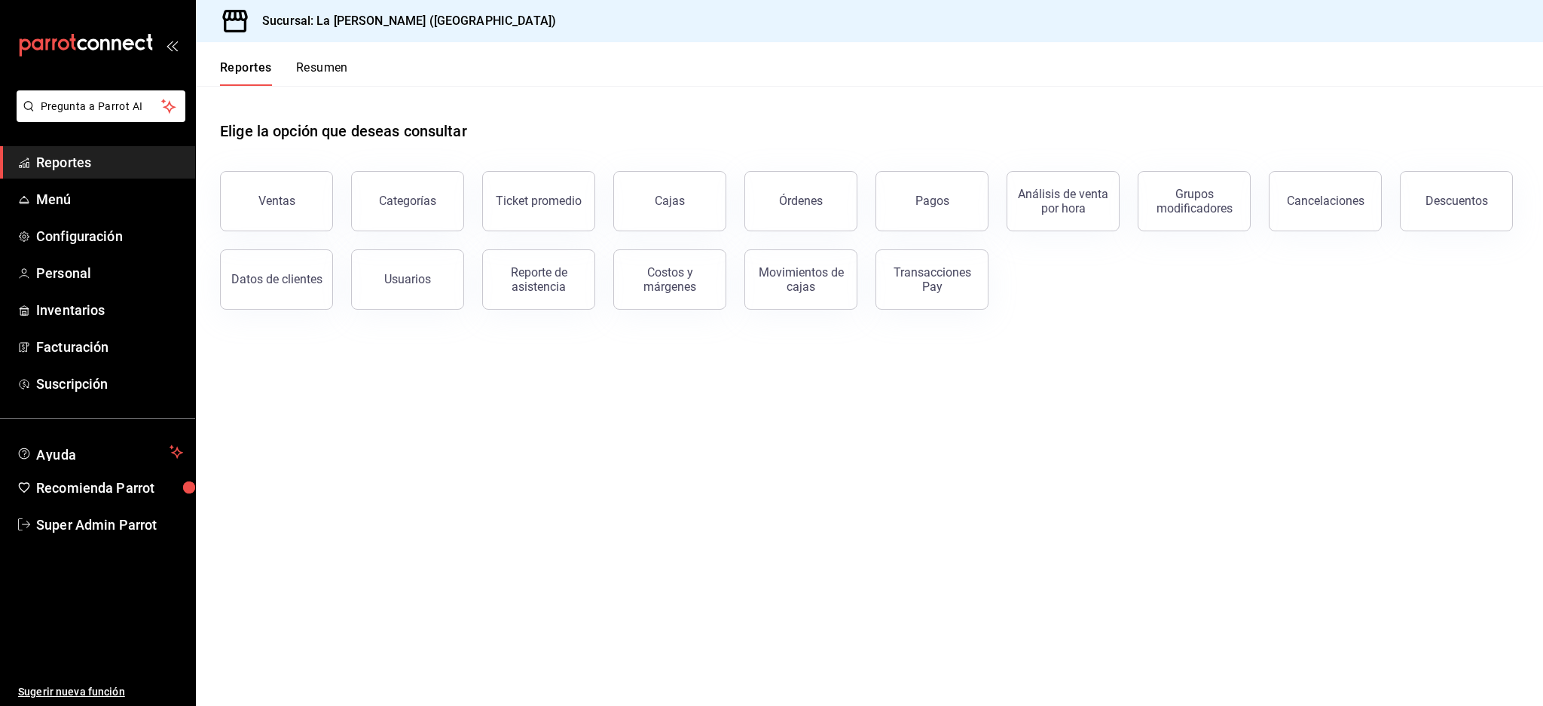
click at [352, 74] on header "Reportes Resumen" at bounding box center [869, 64] width 1347 height 44
click at [317, 69] on button "Resumen" at bounding box center [322, 73] width 52 height 26
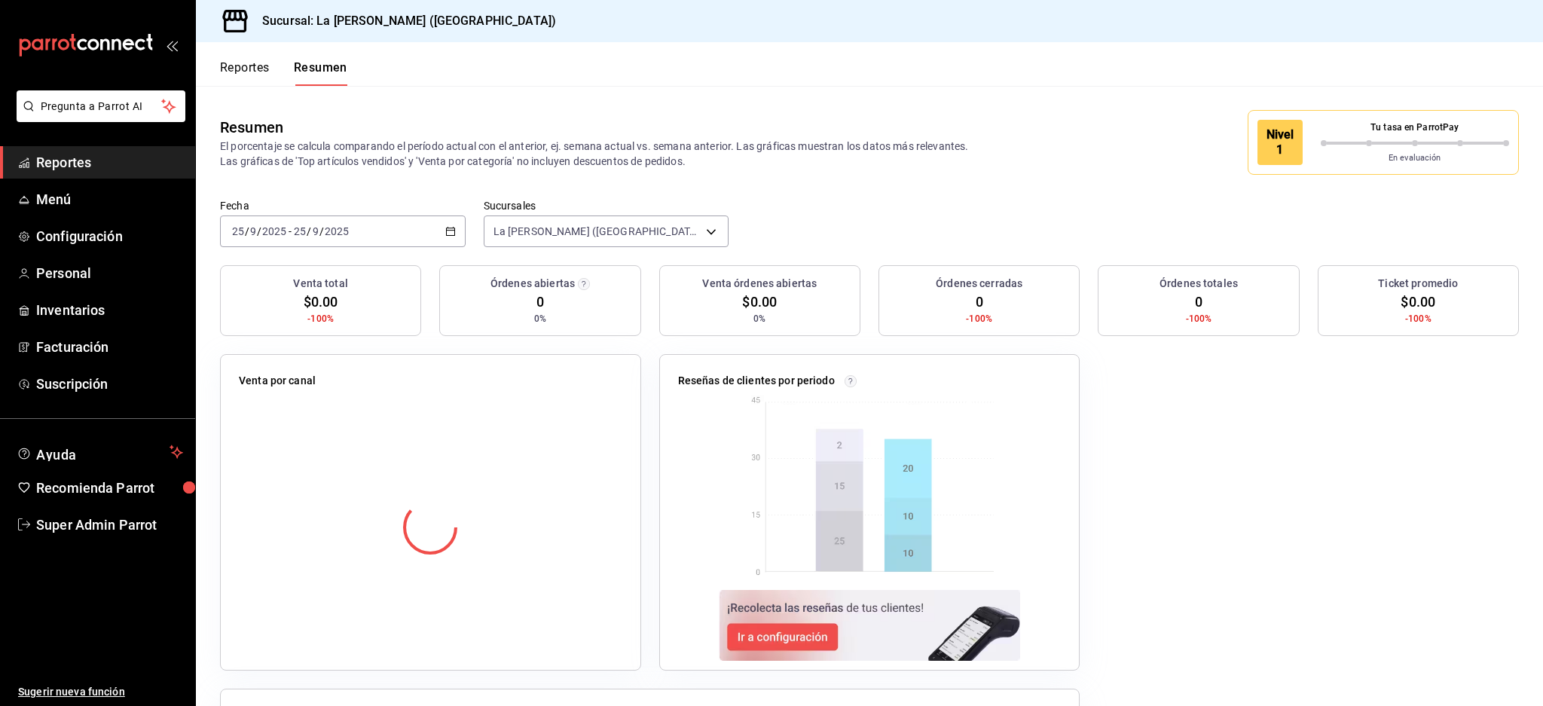
click at [266, 72] on button "Reportes" at bounding box center [245, 73] width 50 height 26
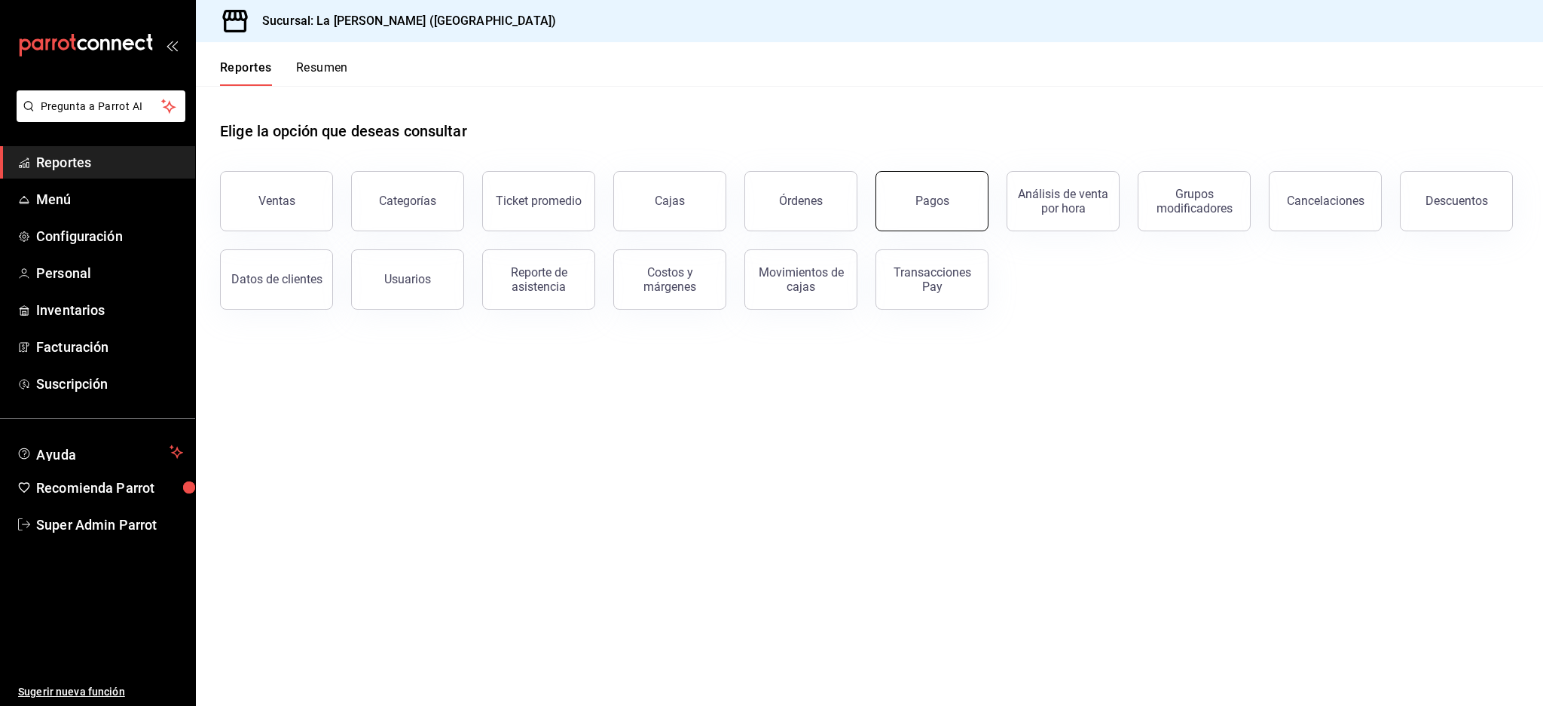
click at [966, 194] on button "Pagos" at bounding box center [932, 201] width 113 height 60
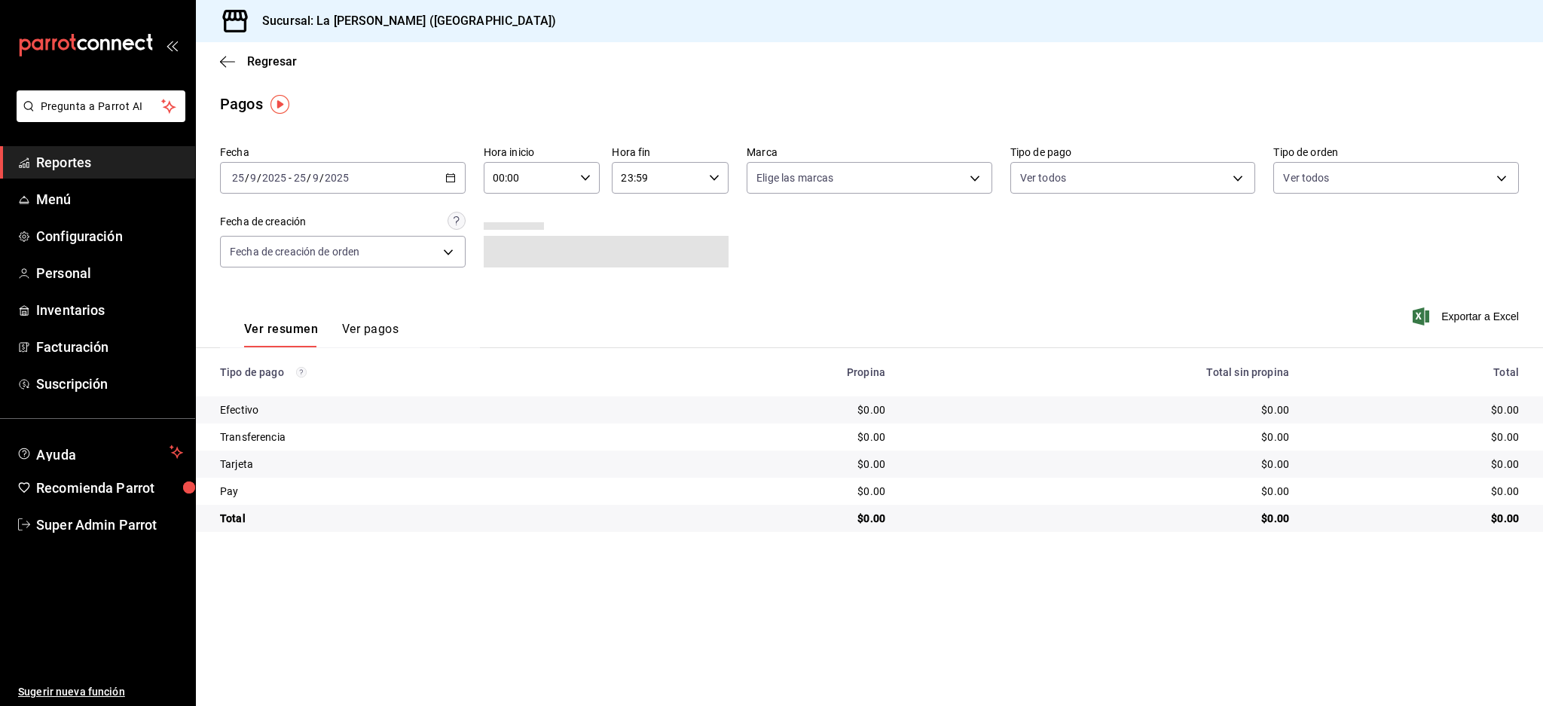
click at [359, 329] on button "Ver pagos" at bounding box center [370, 335] width 57 height 26
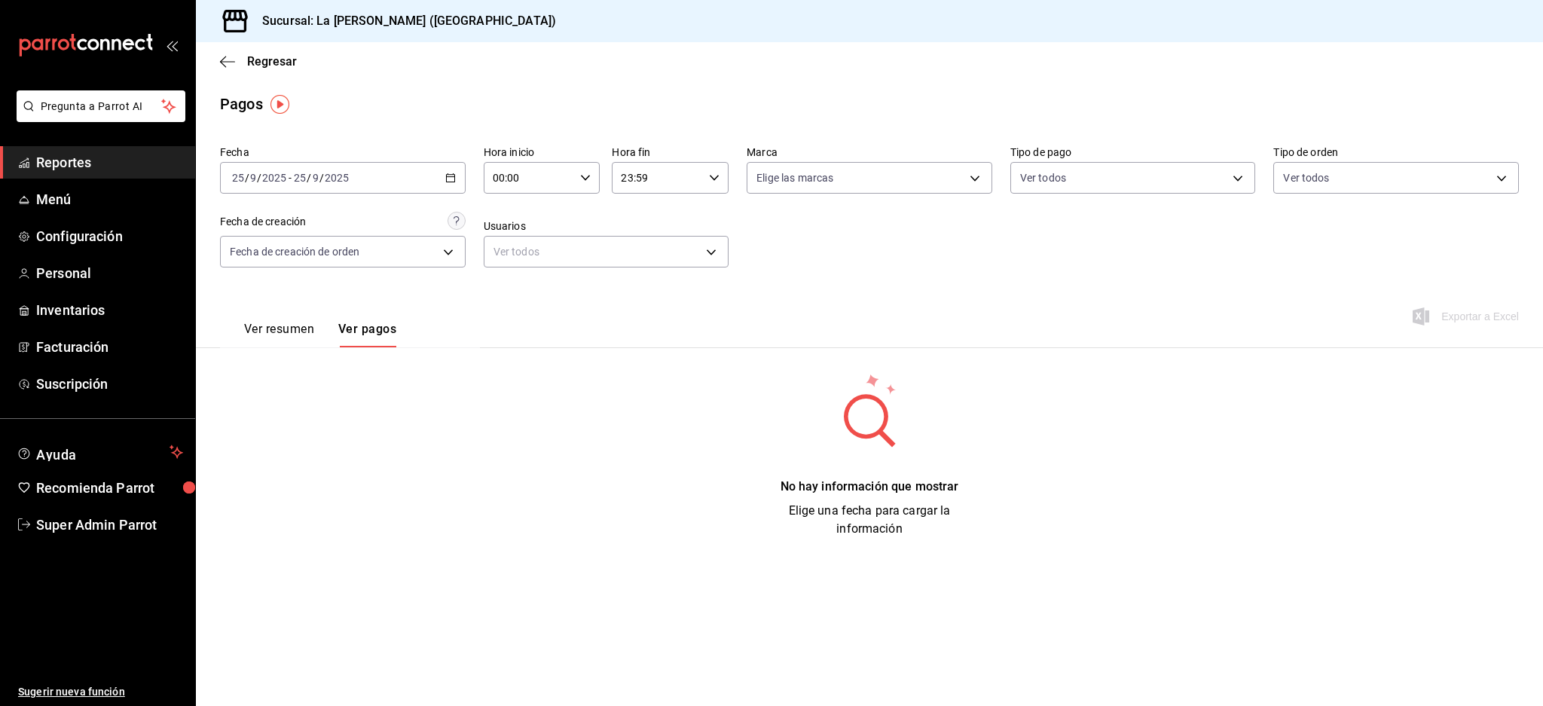
drag, startPoint x: 274, startPoint y: 326, endPoint x: 283, endPoint y: 335, distance: 13.9
click at [273, 326] on button "Ver resumen" at bounding box center [279, 335] width 70 height 26
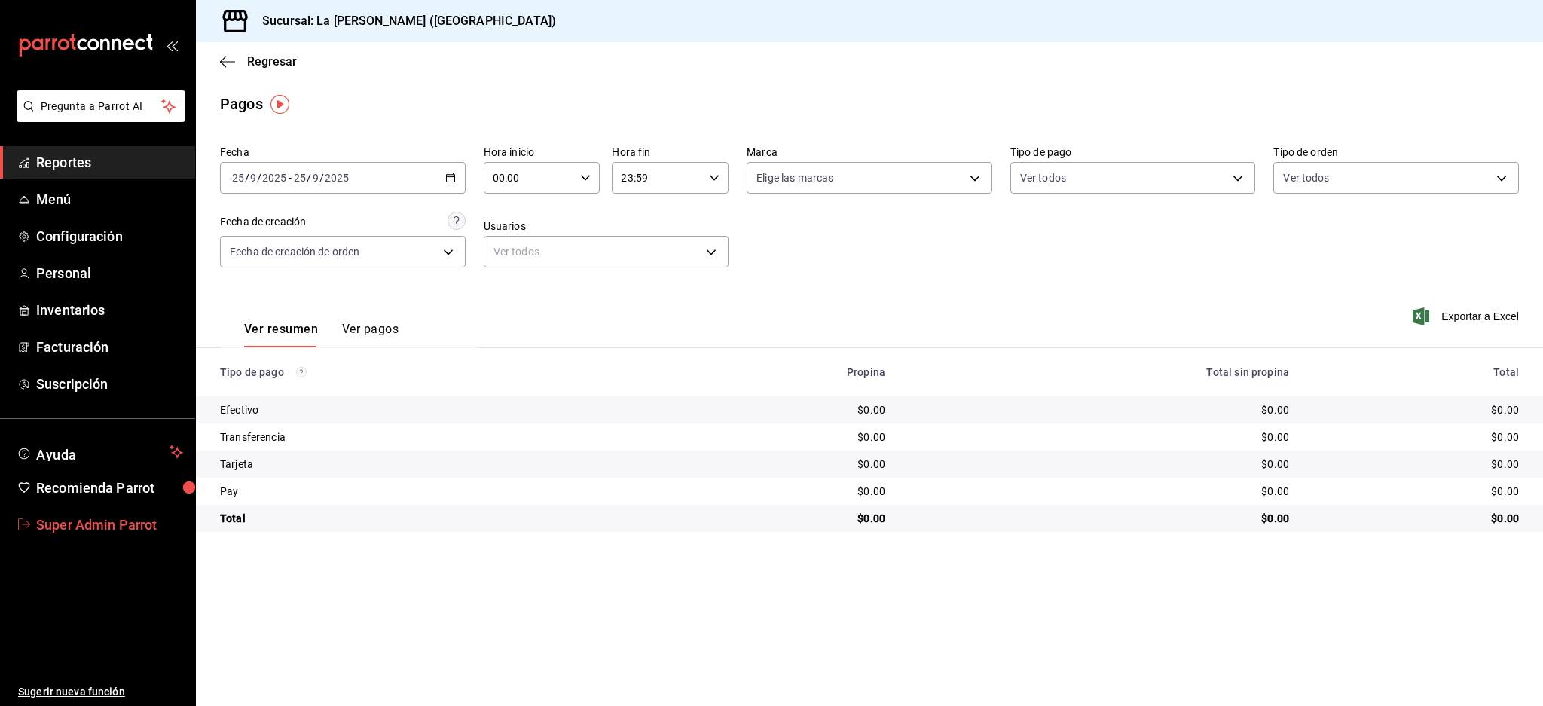
click at [105, 530] on span "Super Admin Parrot" at bounding box center [109, 525] width 147 height 20
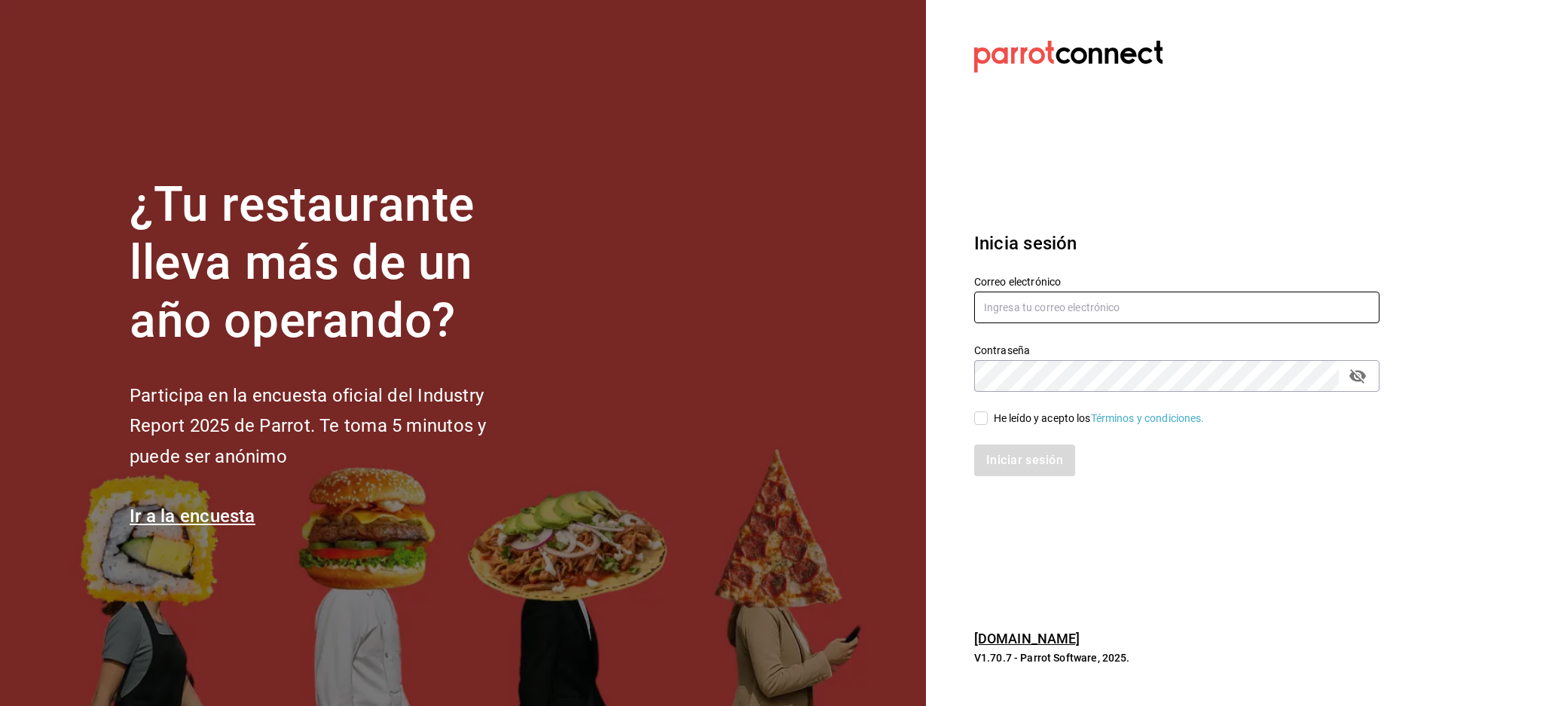
click at [1142, 295] on input "text" at bounding box center [1176, 308] width 405 height 32
paste input "Parr0tConnec7"
drag, startPoint x: 1103, startPoint y: 310, endPoint x: 438, endPoint y: 240, distance: 669.1
click at [438, 240] on div "¿Tu restaurante lleva más de un año operando? Participa en la encuesta oficial …" at bounding box center [771, 353] width 1543 height 706
paste input "[EMAIL_ADDRESS][DOMAIN_NAME]"
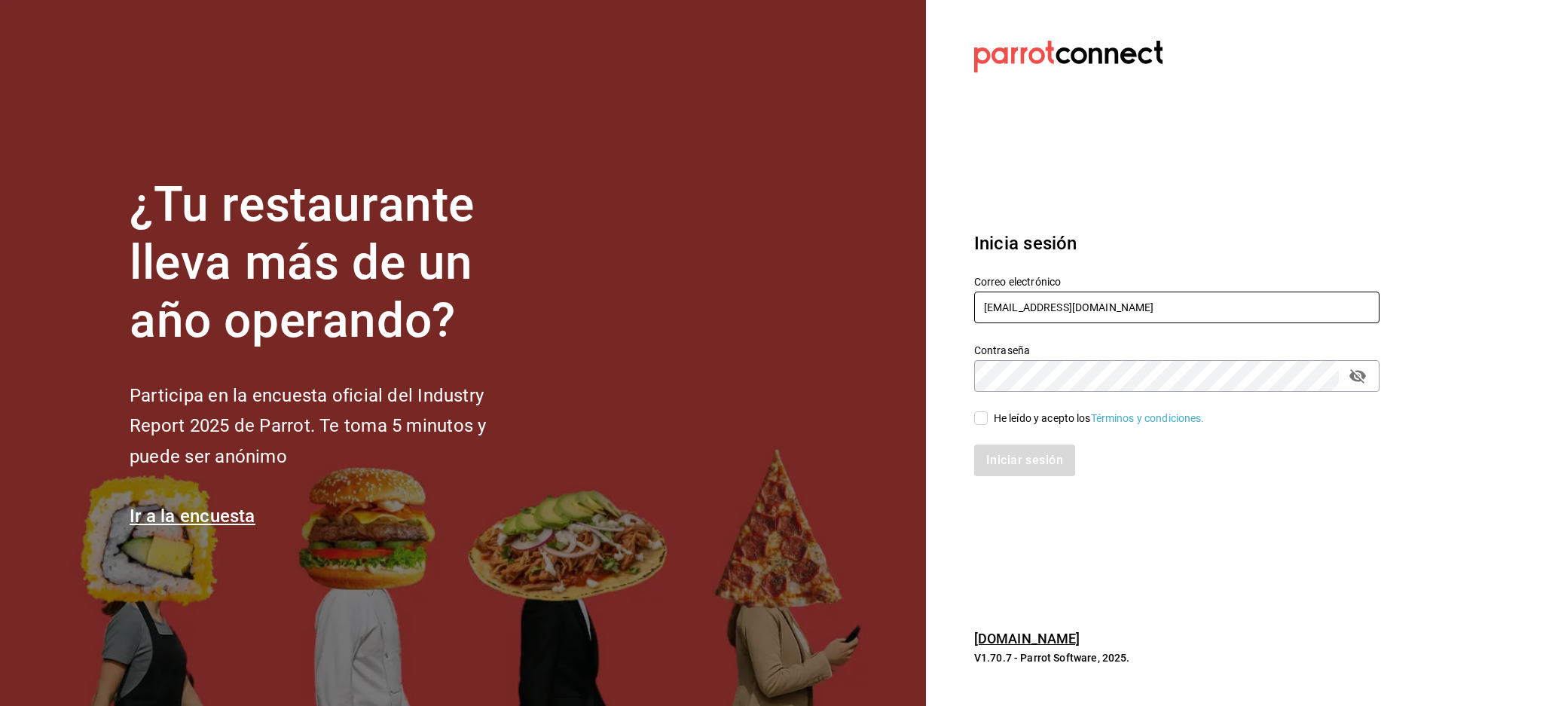
type input "[EMAIL_ADDRESS][DOMAIN_NAME]"
click at [1013, 425] on div "He leído y acepto los Términos y condiciones." at bounding box center [1099, 419] width 211 height 16
click at [988, 425] on input "He leído y acepto los Términos y condiciones." at bounding box center [981, 418] width 14 height 14
checkbox input "true"
click at [1007, 459] on button "Iniciar sesión" at bounding box center [1025, 461] width 102 height 32
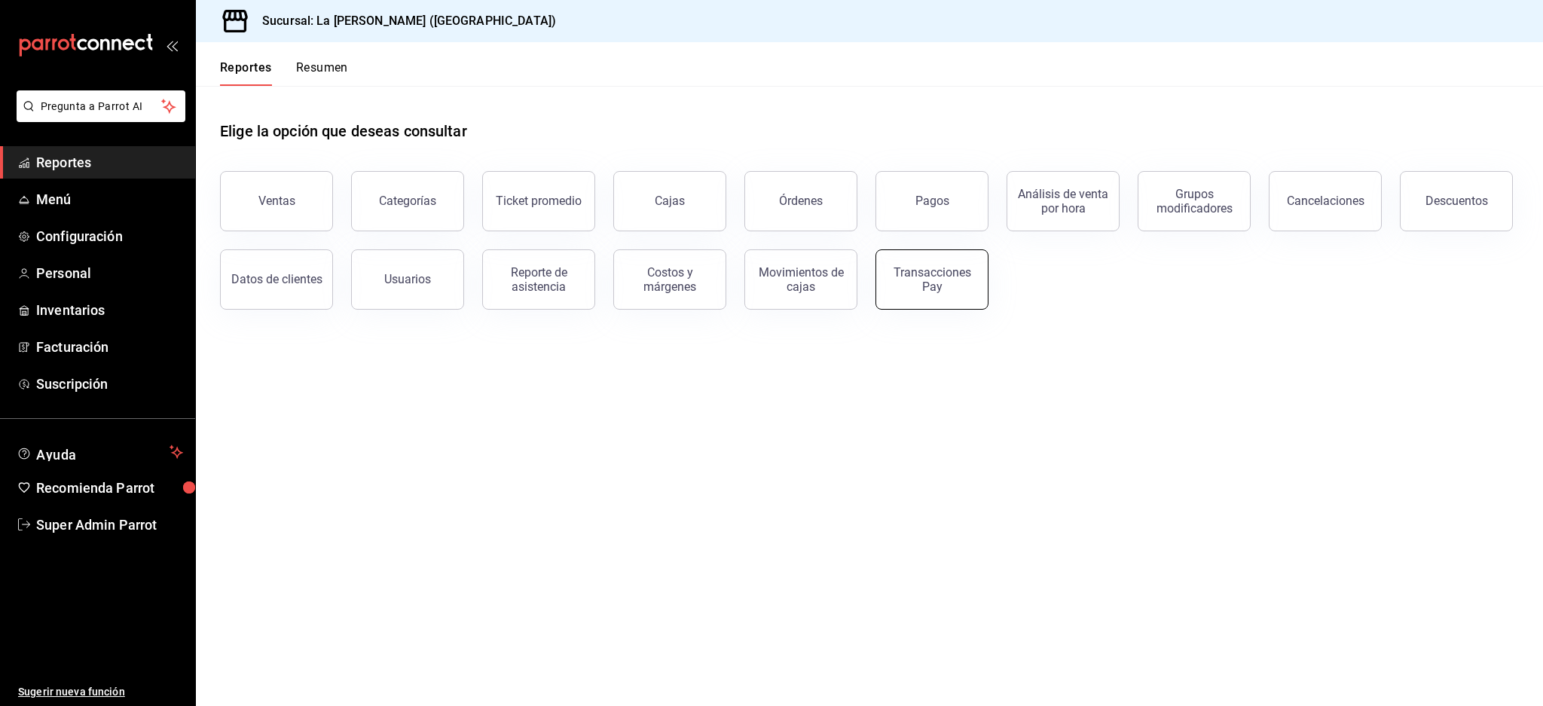
click at [943, 276] on div "Transacciones Pay" at bounding box center [931, 279] width 93 height 29
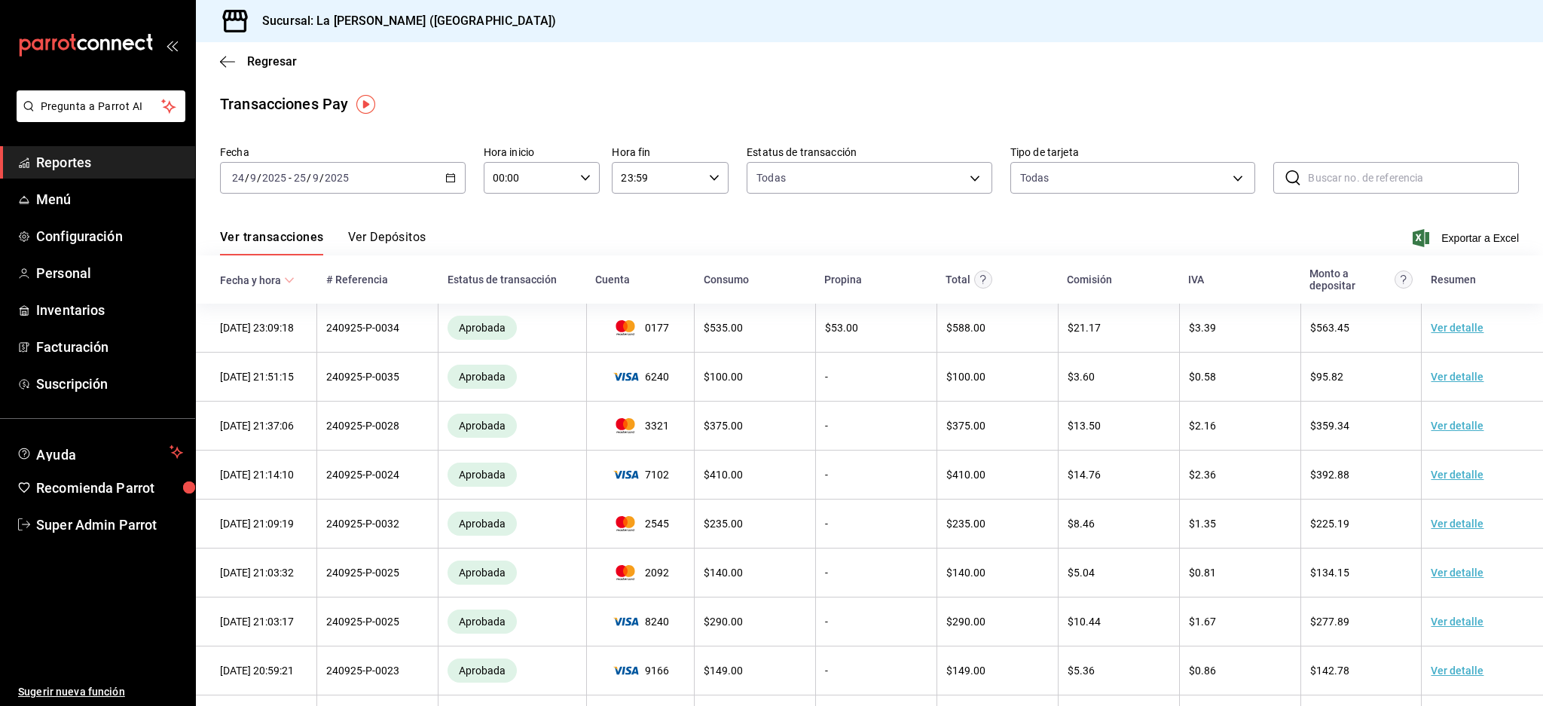
click at [401, 236] on button "Ver Depósitos" at bounding box center [387, 243] width 78 height 26
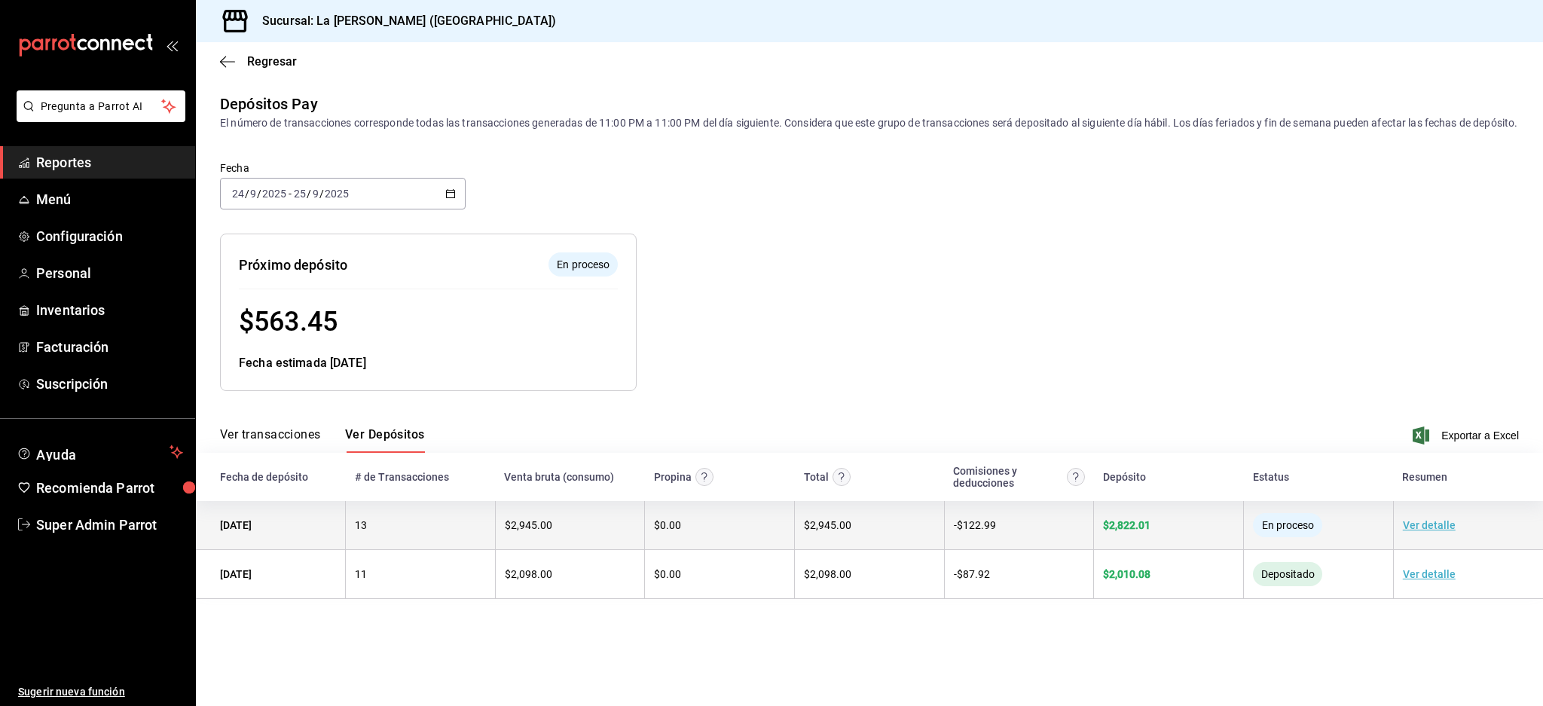
click at [1030, 543] on td "- $ 122.99" at bounding box center [1019, 525] width 150 height 49
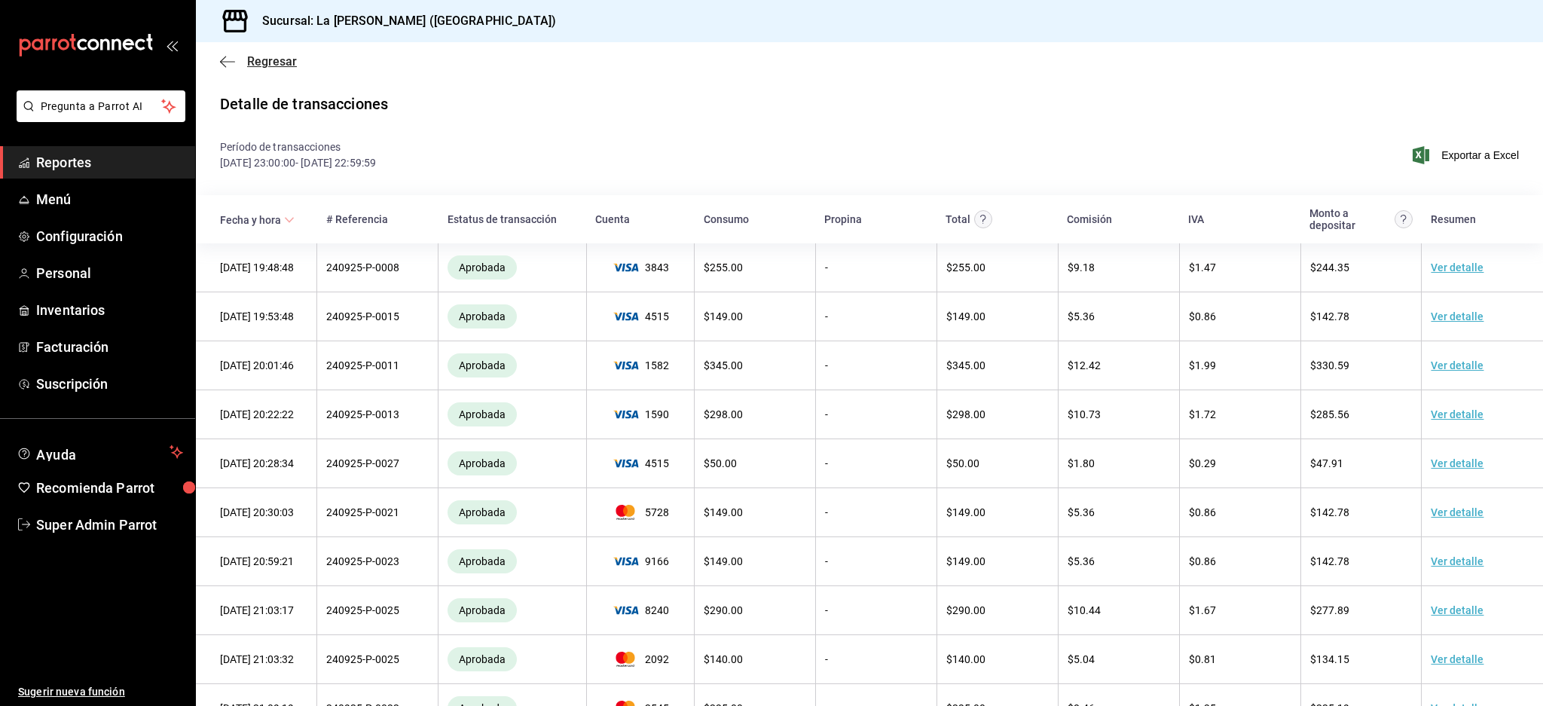
click at [232, 66] on icon "button" at bounding box center [227, 62] width 15 height 14
